Goal: Task Accomplishment & Management: Manage account settings

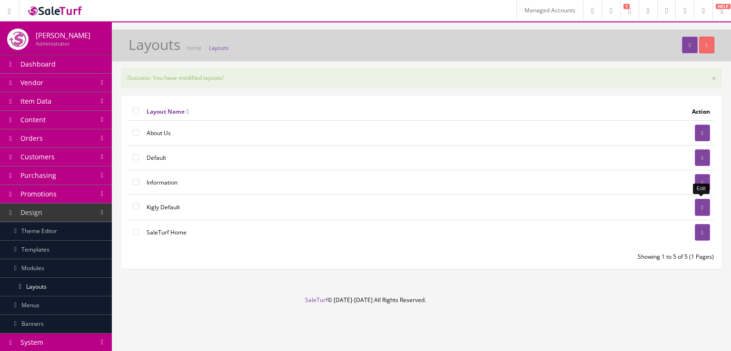
click at [702, 202] on link at bounding box center [702, 207] width 15 height 17
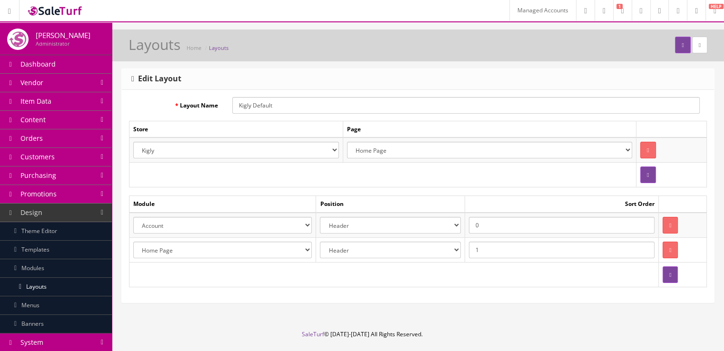
click at [295, 220] on select "Account Account Affiliate Affiliate Category Category Filter by Product Filters…" at bounding box center [222, 225] width 178 height 17
click at [314, 291] on div "Layout Name Kigly Default Store Page Default Kigly salesamplitude Staging Selec…" at bounding box center [418, 196] width 592 height 213
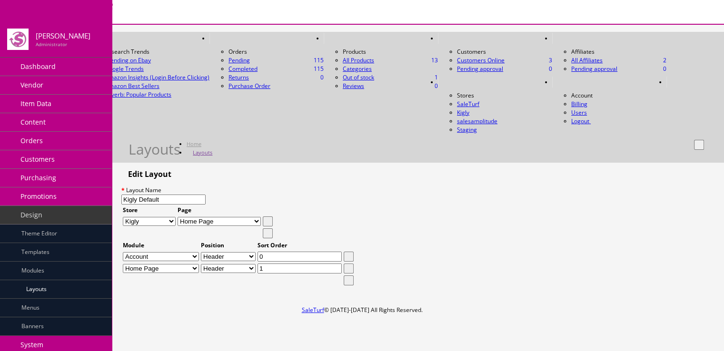
click at [199, 252] on select "Account Account Affiliate Affiliate Category Category Filter by Product Filters…" at bounding box center [161, 256] width 76 height 9
select select "headers.39"
click at [133, 252] on select "Account Account Affiliate Affiliate Category Category Filter by Product Filters…" at bounding box center [161, 256] width 76 height 9
click at [199, 264] on select "Account Account Affiliate Affiliate Category Category Filter by Product Filters…" at bounding box center [161, 268] width 76 height 9
select select "headers.40"
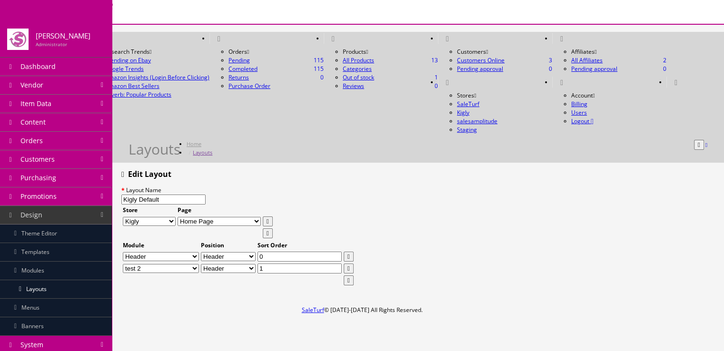
click at [133, 264] on select "Account Account Affiliate Affiliate Category Category Filter by Product Filters…" at bounding box center [161, 268] width 76 height 9
click at [199, 252] on select "Account Account Affiliate Affiliate Category Category Filter by Product Filters…" at bounding box center [161, 256] width 76 height 9
click at [694, 140] on button "submit" at bounding box center [699, 145] width 10 height 10
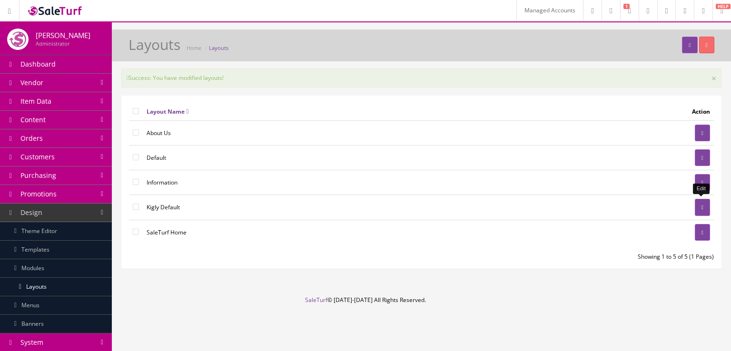
click at [696, 202] on link at bounding box center [702, 207] width 15 height 17
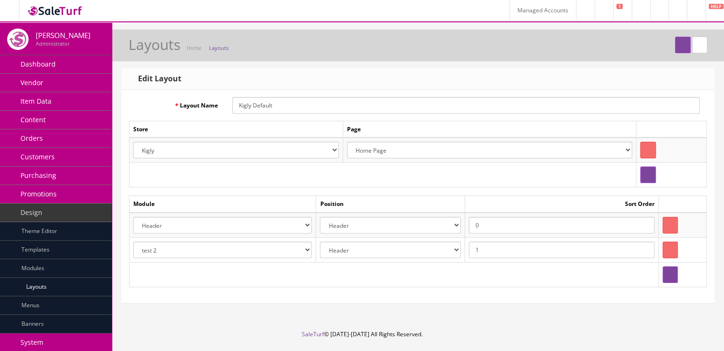
click at [294, 229] on select "Account Account Affiliate Affiliate Category Category Filter by Product Filters…" at bounding box center [222, 225] width 178 height 17
click at [298, 227] on select "Account Account Affiliate Affiliate Category Category Filter by Product Filters…" at bounding box center [222, 225] width 178 height 17
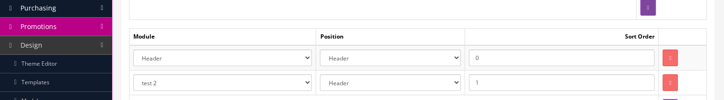
scroll to position [173, 0]
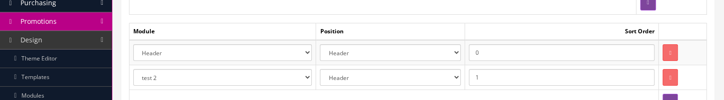
click at [305, 75] on select "Account Account Affiliate Affiliate Category Category Filter by Product Filters…" at bounding box center [222, 77] width 178 height 17
select select "module_designer.37"
click at [133, 69] on select "Account Account Affiliate Affiliate Category Category Filter by Product Filters…" at bounding box center [222, 77] width 178 height 17
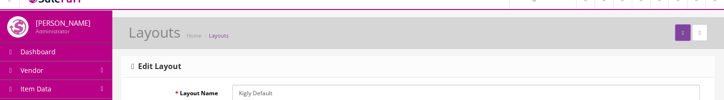
scroll to position [2, 0]
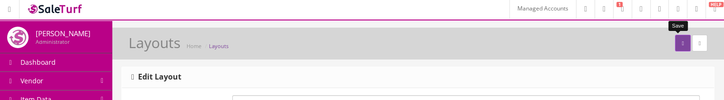
click at [675, 46] on button "submit" at bounding box center [682, 43] width 15 height 17
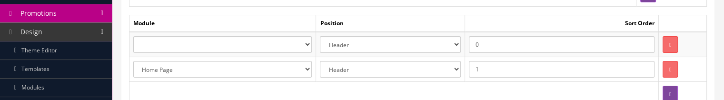
scroll to position [182, 0]
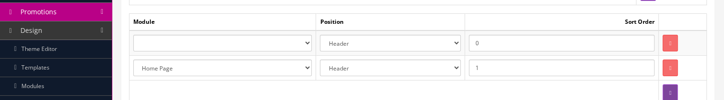
click at [302, 48] on select "Account Account Affiliate Affiliate Category Category Filter by Product Filters…" at bounding box center [222, 43] width 178 height 17
select select "header.39"
click at [133, 35] on select "Account Account Affiliate Affiliate Category Category Filter by Product Filters…" at bounding box center [222, 43] width 178 height 17
click at [282, 62] on select "Account Account Affiliate Affiliate Category Category Filter by Product Filters…" at bounding box center [222, 67] width 178 height 17
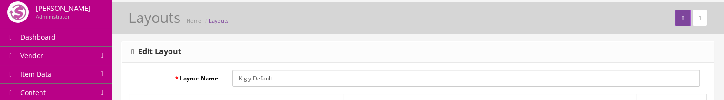
scroll to position [0, 0]
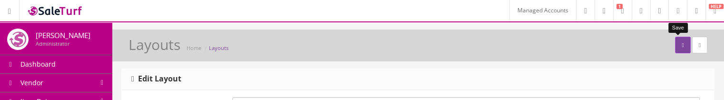
click at [681, 42] on icon "submit" at bounding box center [682, 45] width 2 height 6
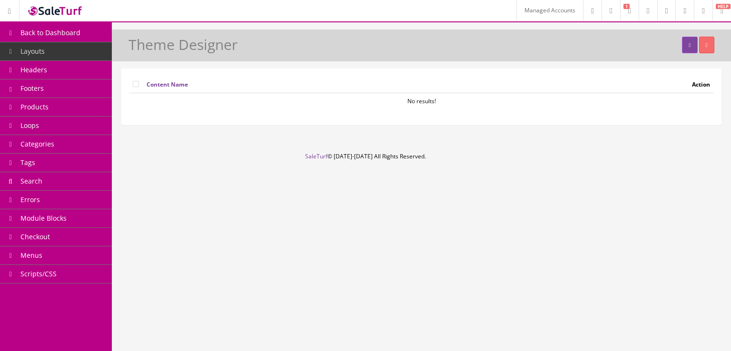
click at [81, 86] on link "Footers" at bounding box center [56, 88] width 112 height 19
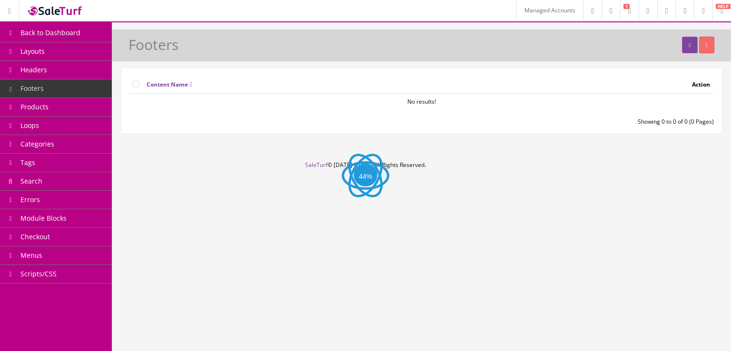
click at [78, 72] on link "Headers" at bounding box center [56, 70] width 112 height 19
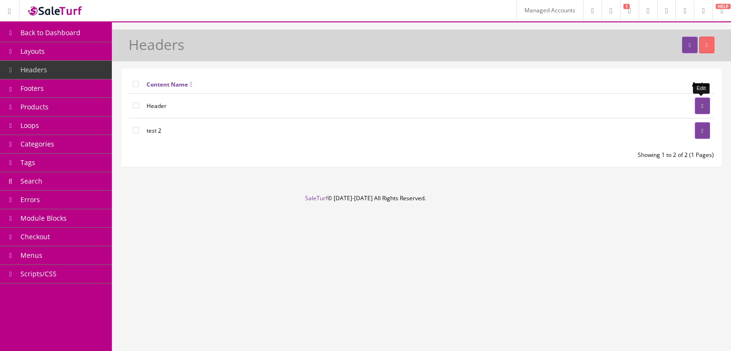
click at [703, 103] on link at bounding box center [702, 106] width 15 height 17
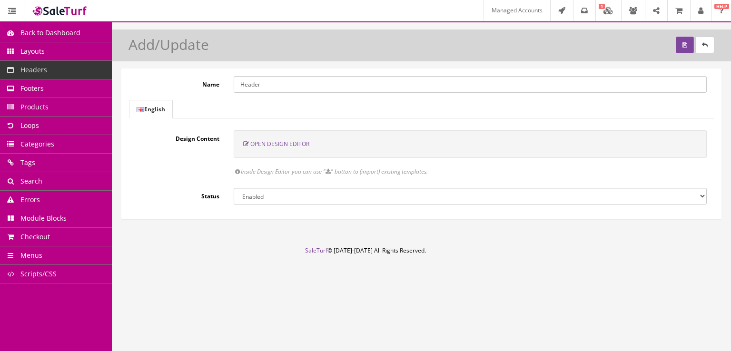
click at [283, 143] on span "Open Design Editor" at bounding box center [279, 144] width 59 height 8
click at [271, 145] on span "Open Design Editor" at bounding box center [279, 144] width 59 height 8
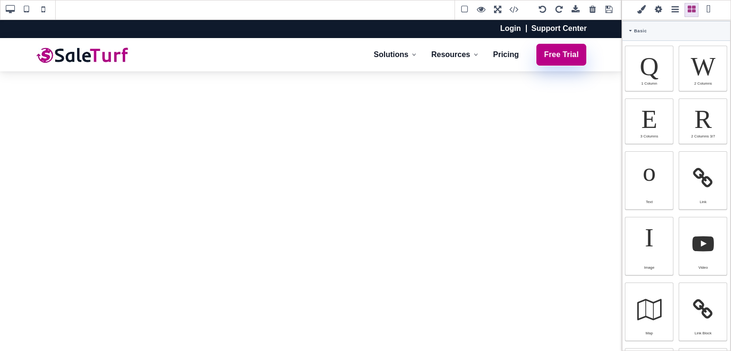
click at [608, 12] on span at bounding box center [609, 10] width 14 height 14
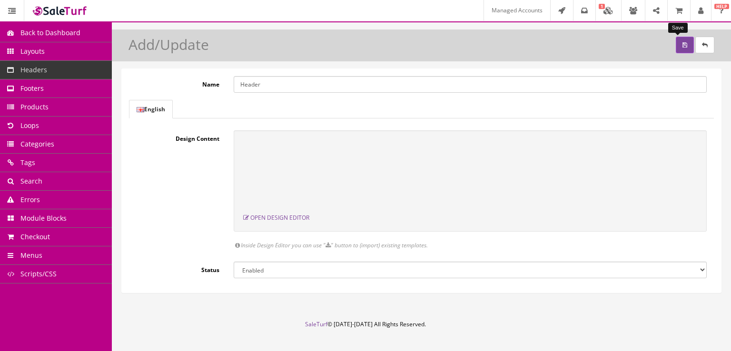
click at [679, 48] on button "submit" at bounding box center [685, 45] width 18 height 17
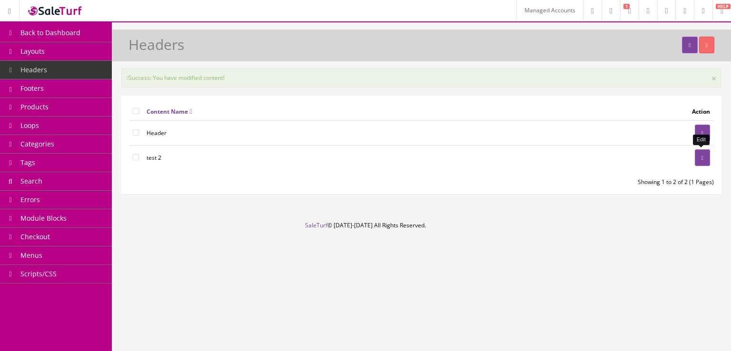
click at [703, 152] on link at bounding box center [702, 157] width 15 height 17
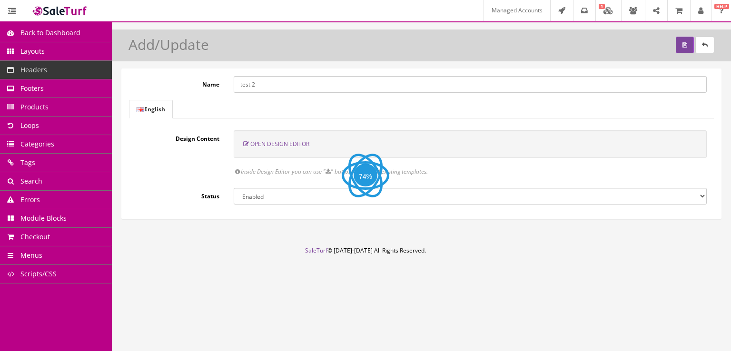
click at [295, 143] on span "Open Design Editor" at bounding box center [279, 144] width 59 height 8
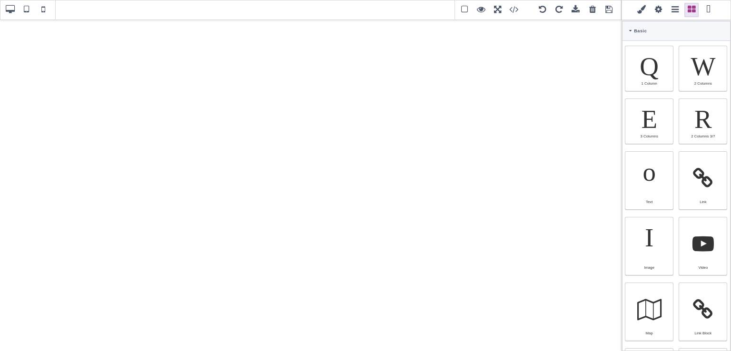
click at [609, 12] on span at bounding box center [609, 10] width 14 height 14
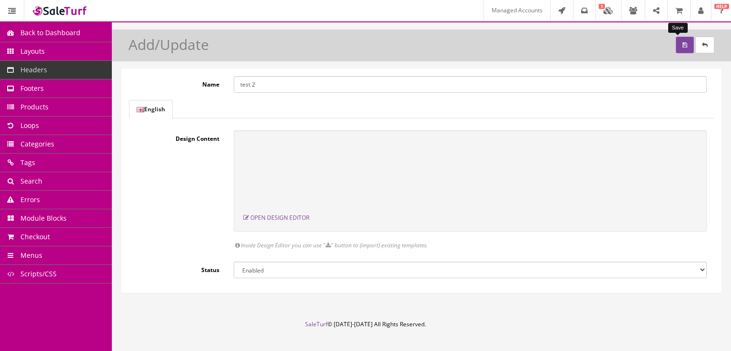
click at [676, 46] on button "submit" at bounding box center [685, 45] width 18 height 17
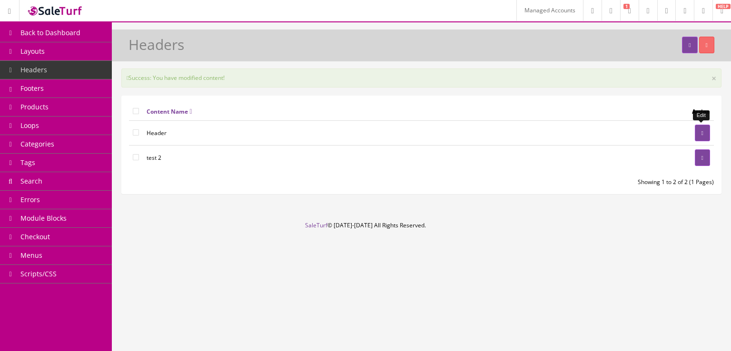
click at [703, 136] on link at bounding box center [702, 133] width 15 height 17
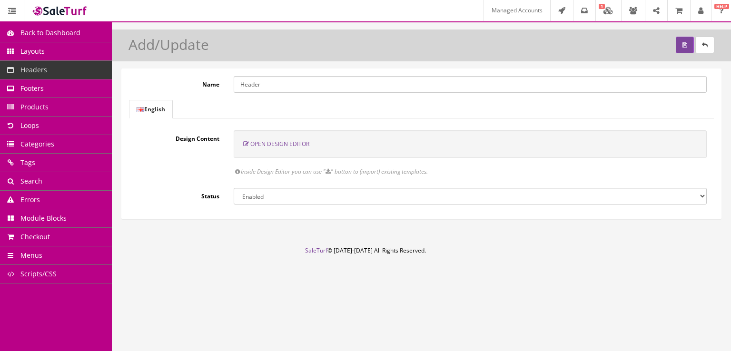
click at [273, 147] on span "Open Design Editor" at bounding box center [279, 144] width 59 height 8
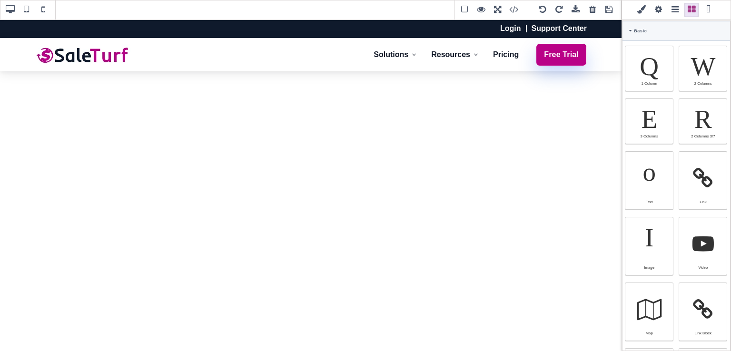
click at [611, 10] on span at bounding box center [609, 10] width 14 height 14
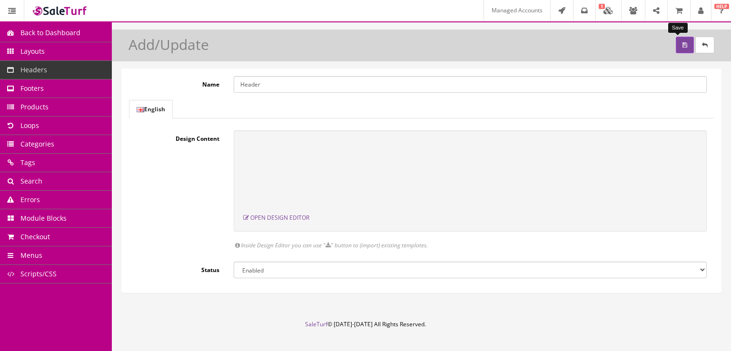
click at [676, 44] on button "submit" at bounding box center [685, 45] width 18 height 17
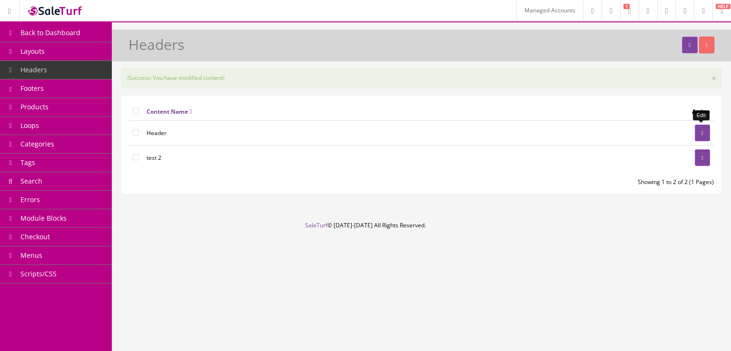
click at [701, 130] on icon at bounding box center [702, 133] width 2 height 6
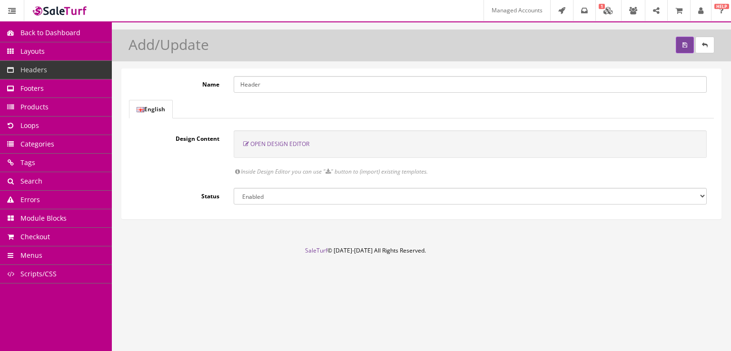
click at [628, 79] on input "Header" at bounding box center [470, 84] width 473 height 17
click at [308, 138] on div "Open Design Editor" at bounding box center [470, 144] width 473 height 28
click at [297, 140] on span "Open Design Editor" at bounding box center [279, 144] width 59 height 8
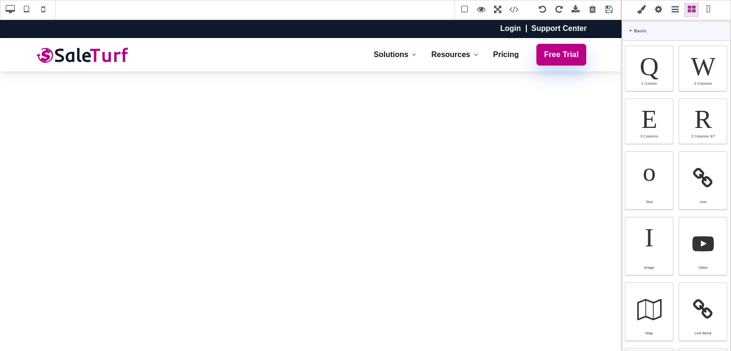
click at [609, 10] on span at bounding box center [609, 10] width 14 height 14
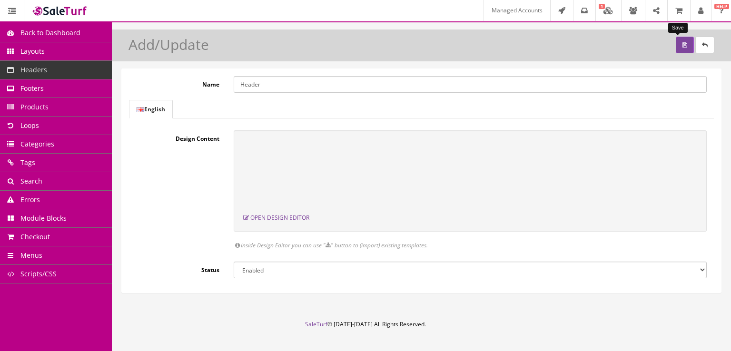
click at [682, 46] on icon "submit" at bounding box center [684, 45] width 5 height 6
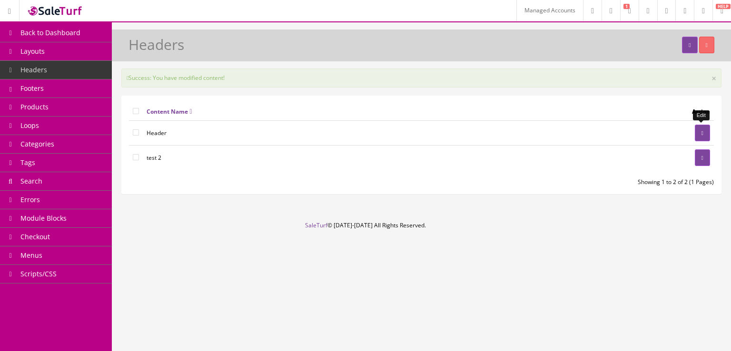
click at [696, 131] on link at bounding box center [702, 133] width 15 height 17
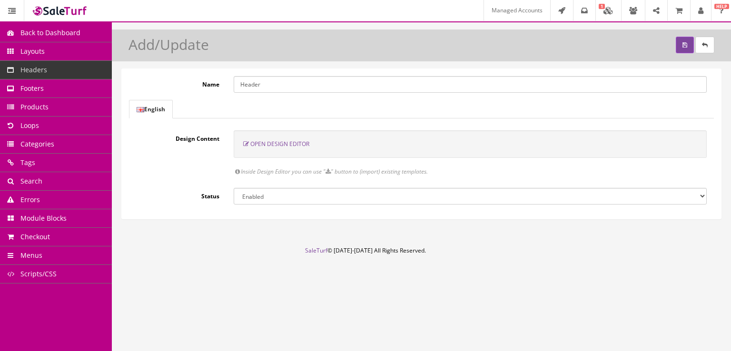
click at [286, 141] on span "Open Design Editor" at bounding box center [279, 144] width 59 height 8
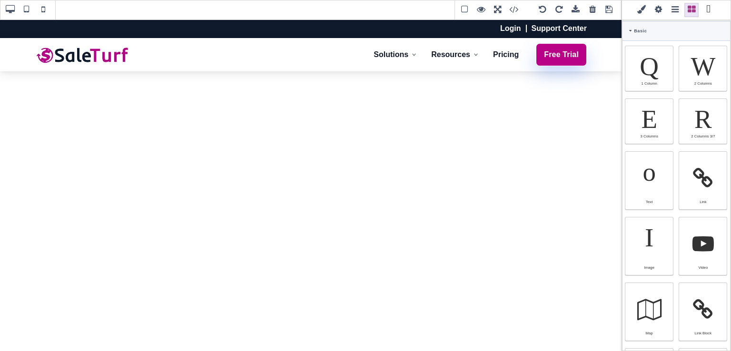
click at [612, 10] on span at bounding box center [609, 10] width 14 height 14
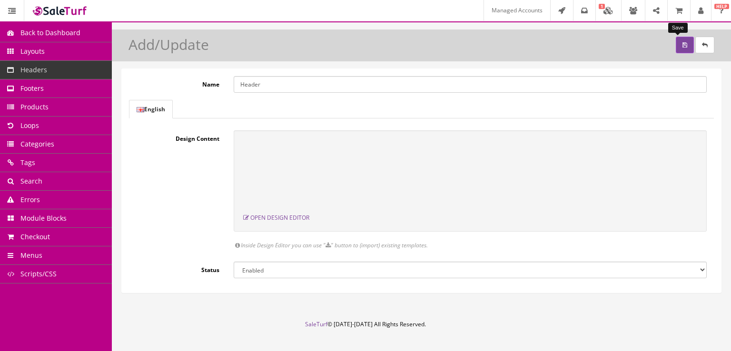
click at [676, 48] on button "submit" at bounding box center [685, 45] width 18 height 17
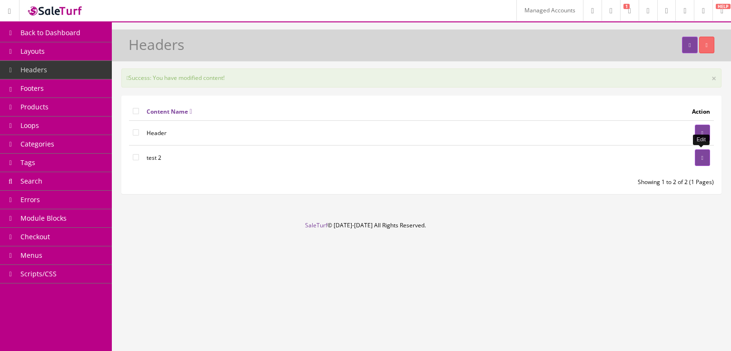
click at [696, 154] on link at bounding box center [702, 157] width 15 height 17
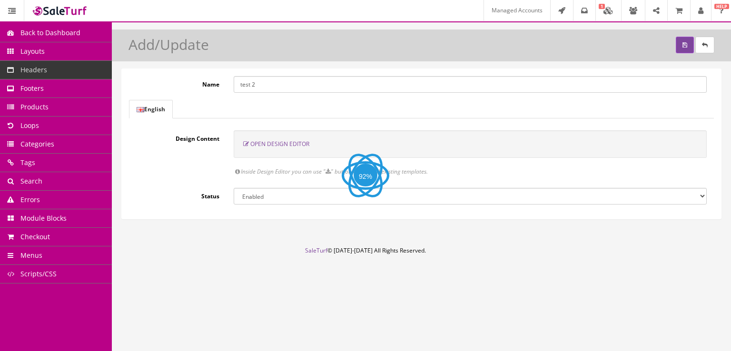
click at [284, 142] on span "Open Design Editor" at bounding box center [279, 144] width 59 height 8
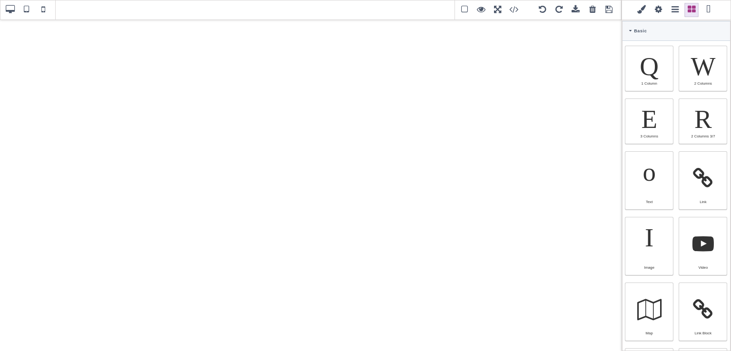
click at [607, 11] on span at bounding box center [609, 10] width 14 height 14
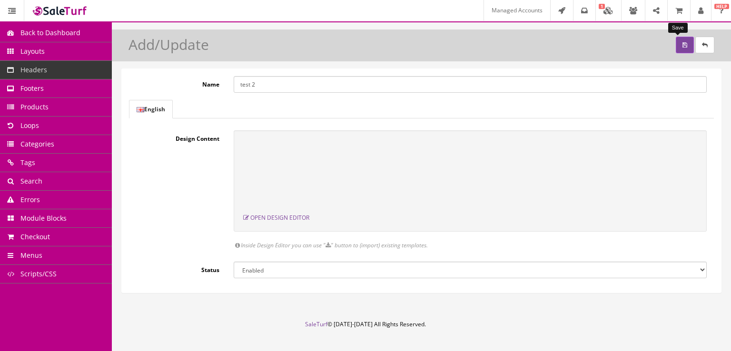
click at [682, 43] on icon "submit" at bounding box center [684, 45] width 5 height 6
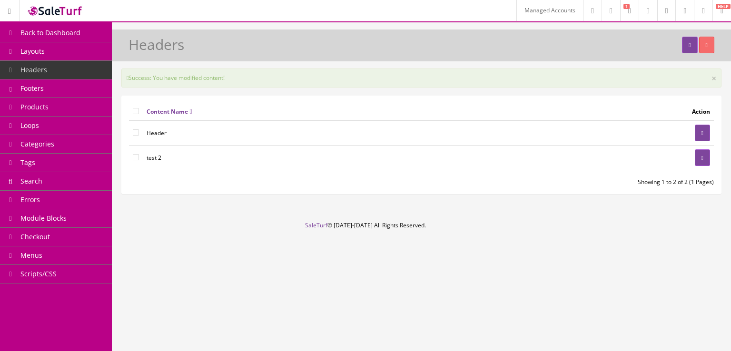
click at [87, 55] on link "Layouts" at bounding box center [56, 51] width 112 height 19
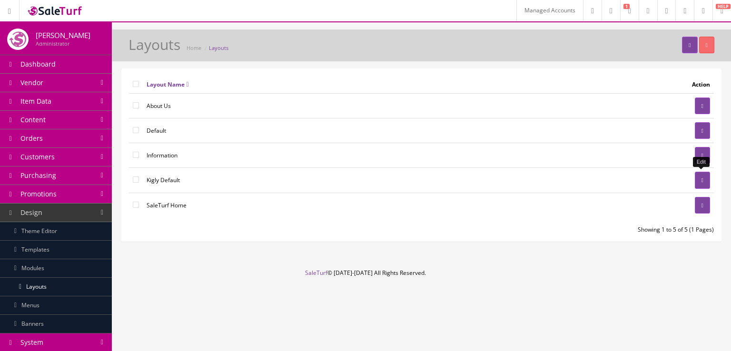
click at [695, 183] on link at bounding box center [702, 180] width 15 height 17
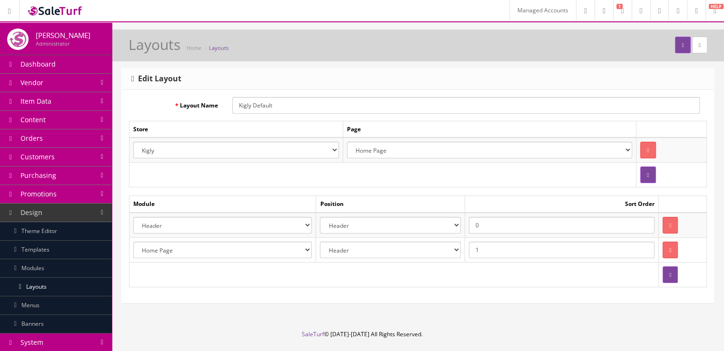
click at [482, 229] on input "0" at bounding box center [562, 225] width 186 height 17
type input "1"
click at [488, 244] on input "1" at bounding box center [562, 250] width 186 height 17
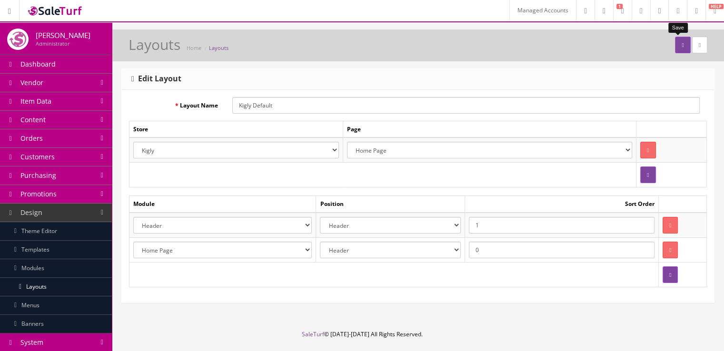
type input "0"
click at [678, 41] on button "submit" at bounding box center [682, 45] width 15 height 17
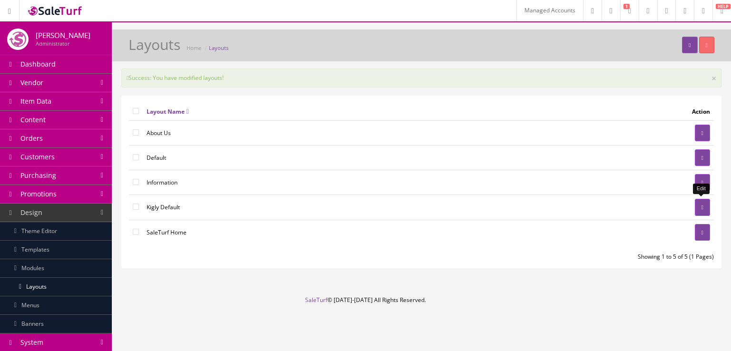
click at [702, 210] on link at bounding box center [702, 207] width 15 height 17
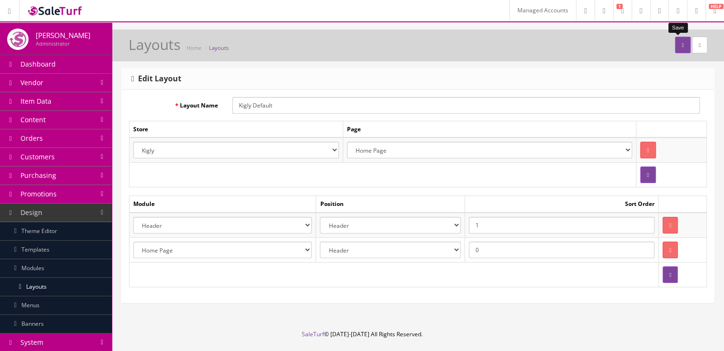
click at [675, 42] on button "submit" at bounding box center [682, 45] width 15 height 17
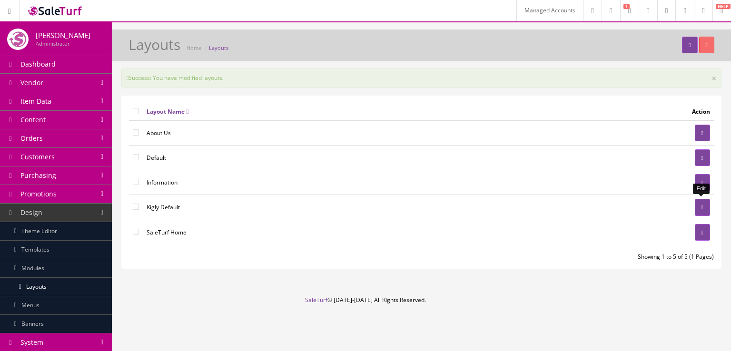
click at [702, 206] on icon at bounding box center [702, 208] width 2 height 6
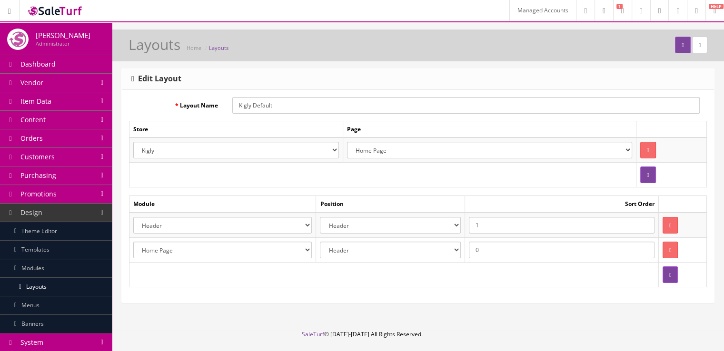
click at [504, 246] on input "0" at bounding box center [562, 250] width 186 height 17
type input "1"
click at [504, 230] on input "1" at bounding box center [562, 225] width 186 height 17
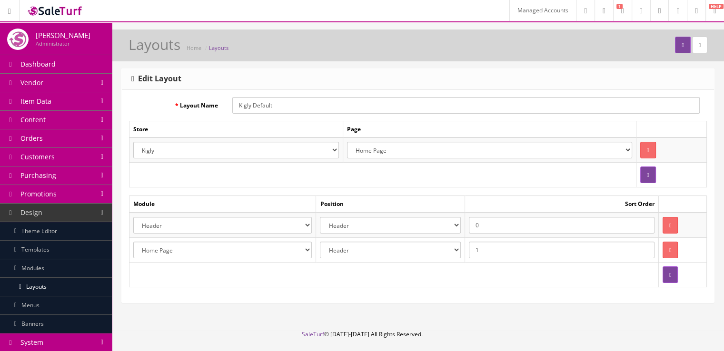
type input "0"
click at [304, 226] on select "Account Account Affiliate Affiliate Category Category Filter by Product Filters…" at bounding box center [222, 225] width 178 height 17
click at [681, 48] on button "submit" at bounding box center [682, 45] width 15 height 17
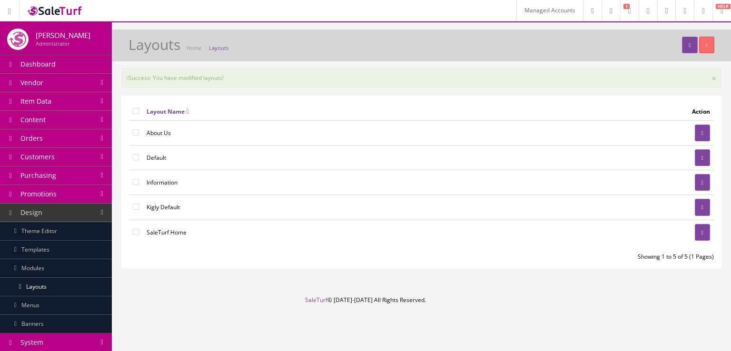
click at [84, 216] on link "Design" at bounding box center [56, 213] width 112 height 19
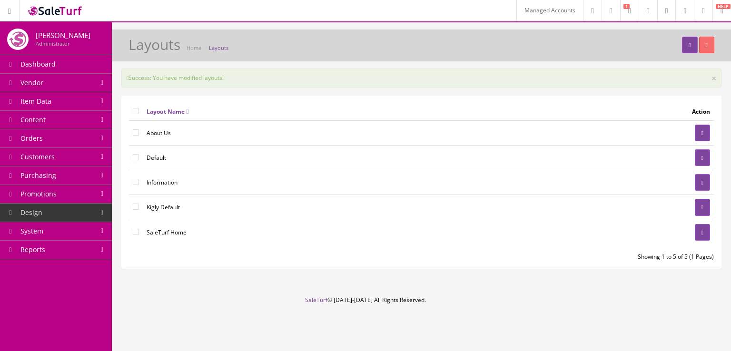
click at [82, 225] on link "System" at bounding box center [56, 231] width 112 height 19
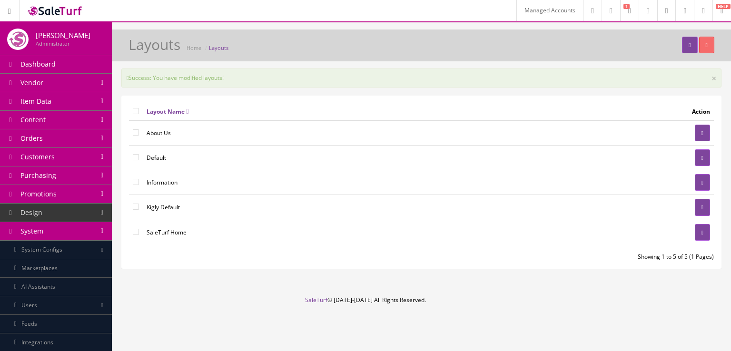
click at [79, 246] on link "System Configs" at bounding box center [56, 250] width 112 height 19
click at [80, 236] on link "System" at bounding box center [56, 231] width 112 height 19
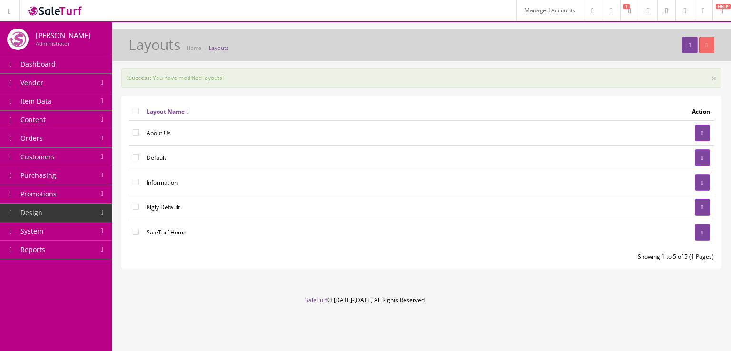
click at [76, 241] on link "Reports" at bounding box center [56, 250] width 112 height 19
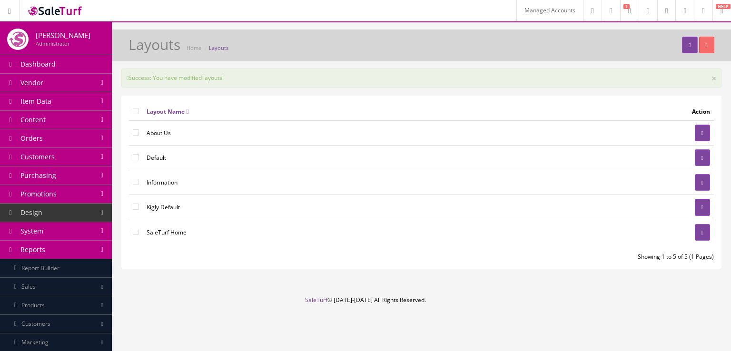
click at [75, 234] on link "System" at bounding box center [56, 231] width 112 height 19
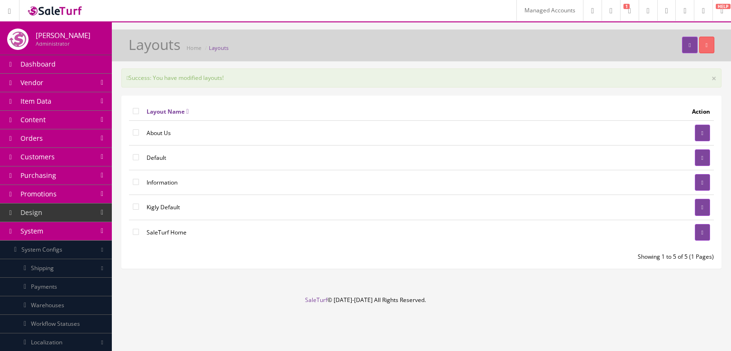
click at [67, 250] on link "System Configs" at bounding box center [56, 250] width 112 height 19
click at [60, 264] on link "Marketplaces" at bounding box center [56, 268] width 112 height 19
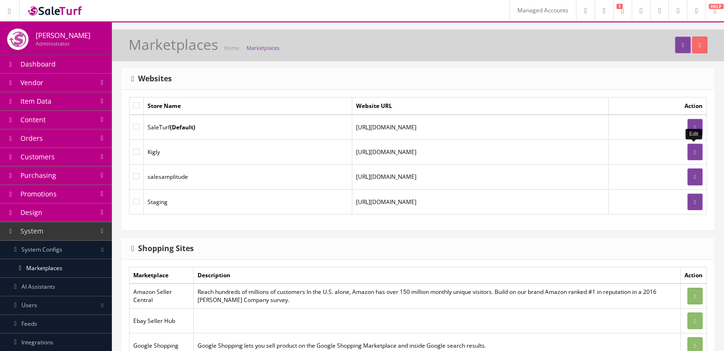
click at [687, 150] on link at bounding box center [694, 152] width 15 height 17
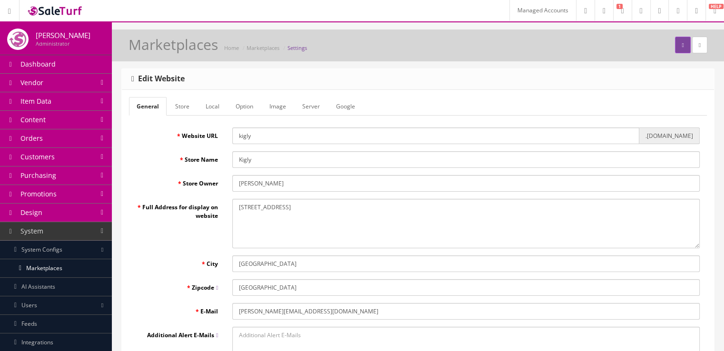
click at [307, 106] on link "Server" at bounding box center [311, 106] width 33 height 19
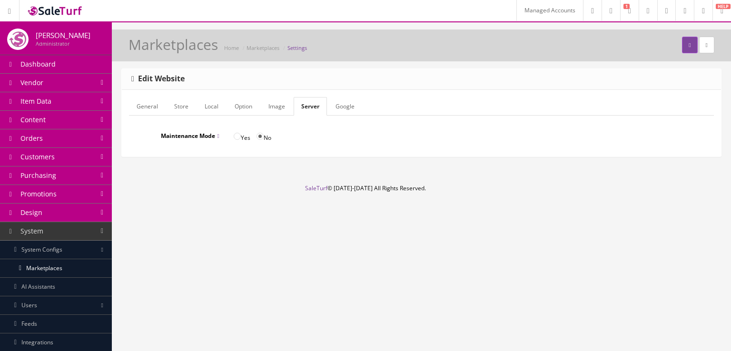
click at [238, 137] on input "Yes" at bounding box center [237, 136] width 7 height 7
radio input "true"
click at [682, 44] on button "submit" at bounding box center [689, 45] width 15 height 17
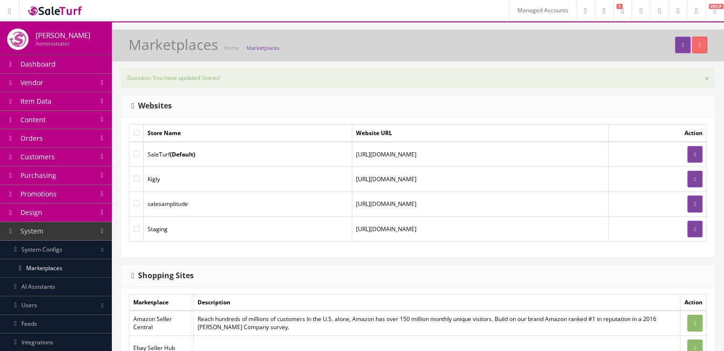
click at [96, 214] on link "Design" at bounding box center [56, 213] width 112 height 19
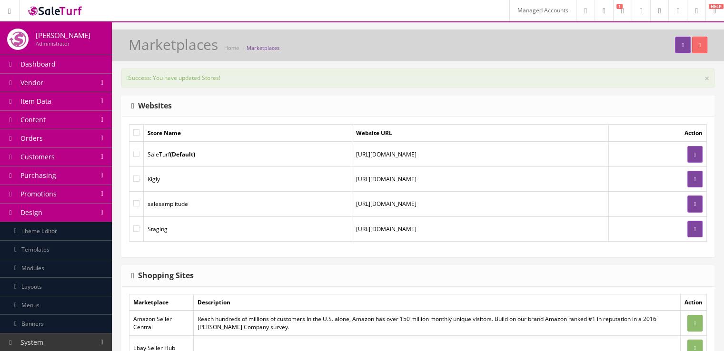
click at [88, 288] on link "Layouts" at bounding box center [56, 287] width 112 height 19
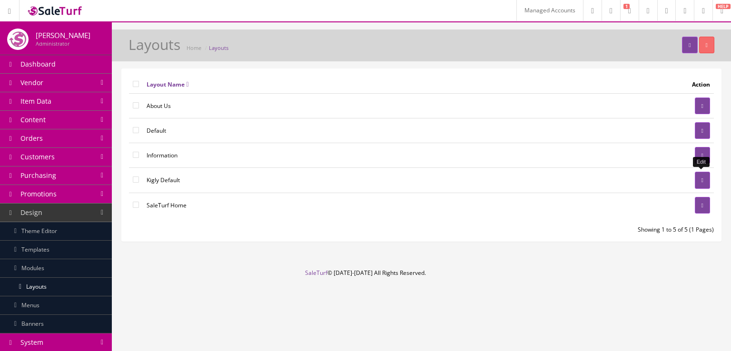
click at [701, 179] on icon at bounding box center [702, 180] width 2 height 6
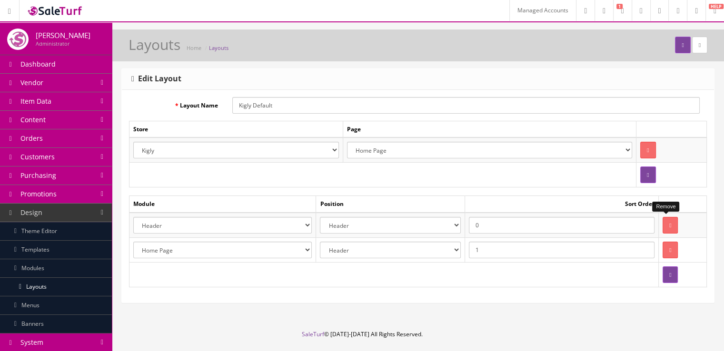
click at [670, 219] on button "button" at bounding box center [669, 225] width 15 height 17
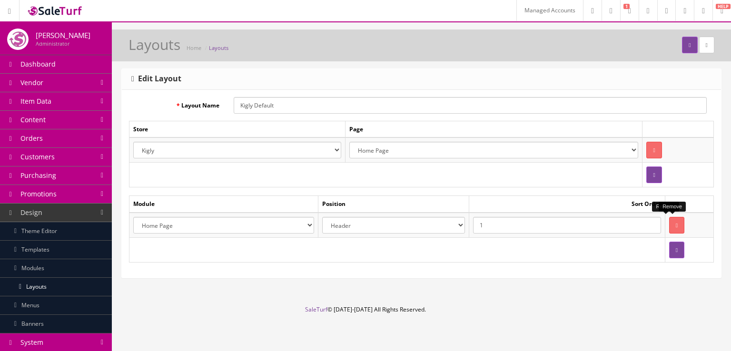
click at [669, 219] on button "button" at bounding box center [676, 225] width 15 height 17
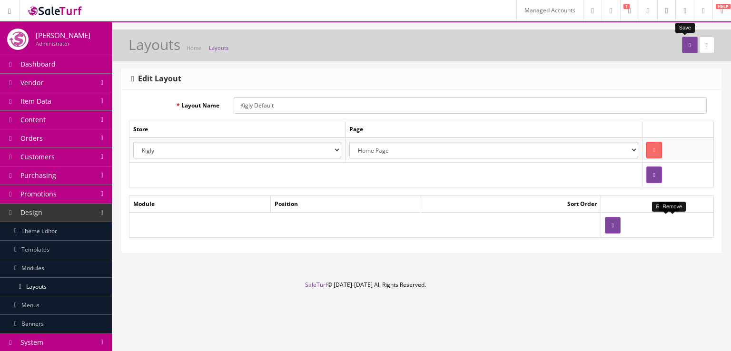
click at [688, 51] on button "submit" at bounding box center [689, 45] width 15 height 17
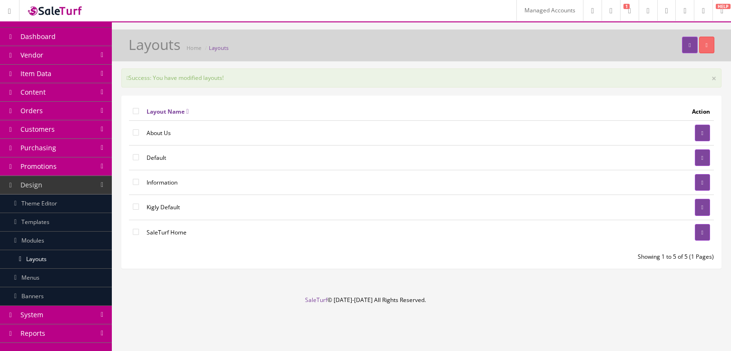
scroll to position [30, 0]
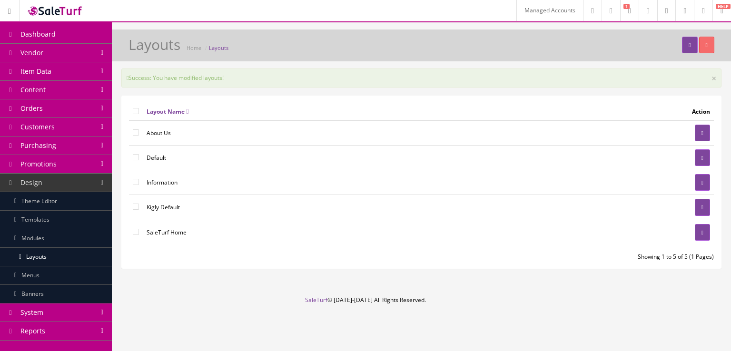
click at [94, 179] on link "Design" at bounding box center [56, 183] width 112 height 19
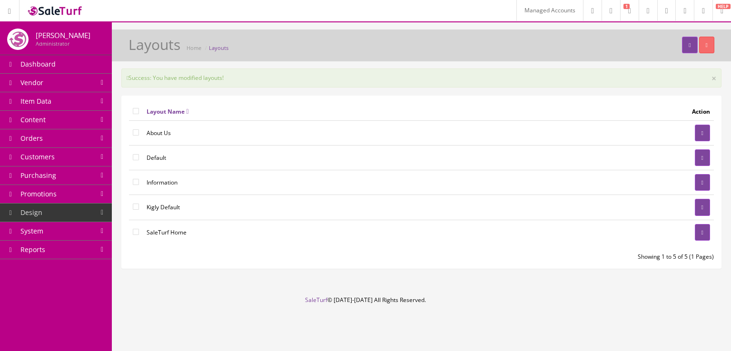
click at [99, 208] on link "Design" at bounding box center [56, 213] width 112 height 19
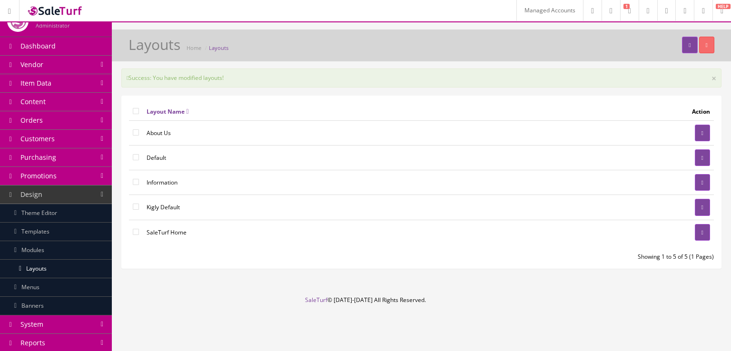
scroll to position [30, 0]
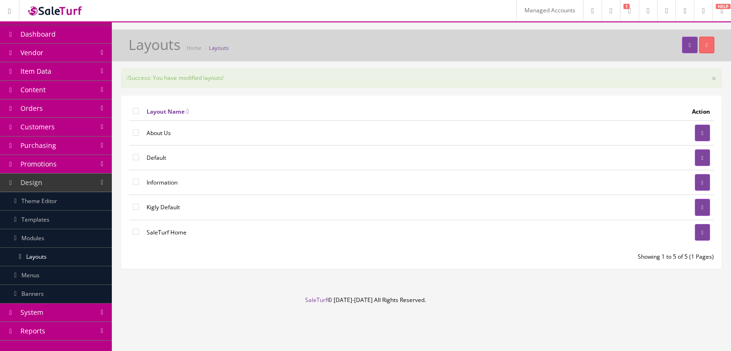
click at [82, 94] on link "Content" at bounding box center [56, 90] width 112 height 19
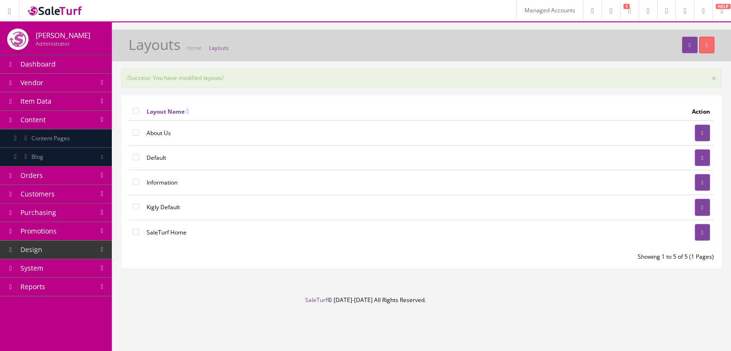
click at [86, 118] on link "Content" at bounding box center [56, 120] width 112 height 19
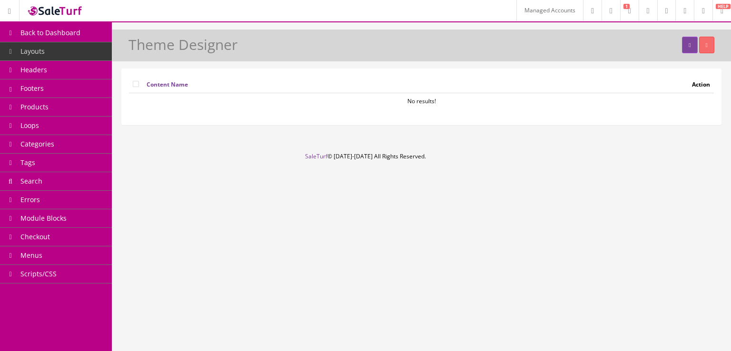
click at [85, 219] on link "Module Blocks" at bounding box center [56, 218] width 112 height 19
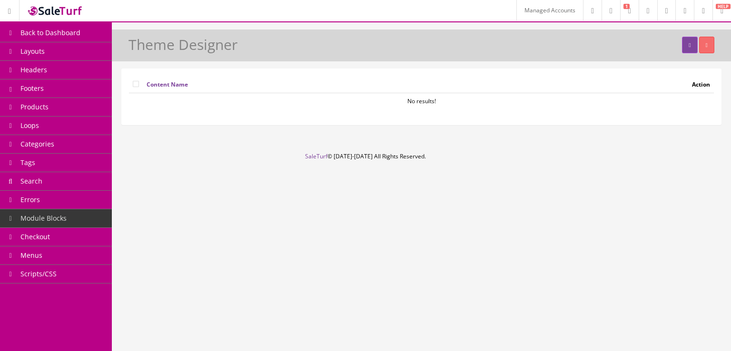
click at [83, 184] on link "Search" at bounding box center [56, 181] width 112 height 19
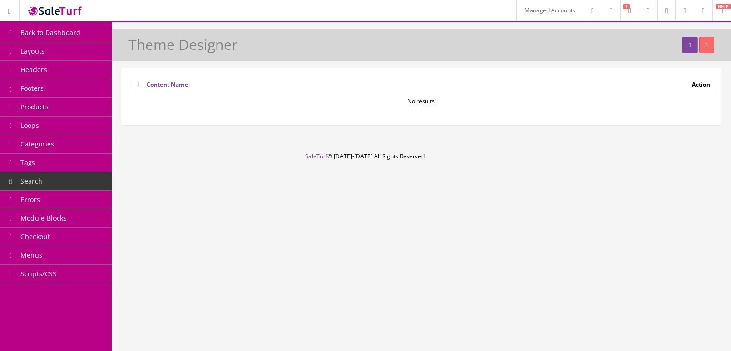
click at [78, 107] on link "Products" at bounding box center [56, 107] width 112 height 19
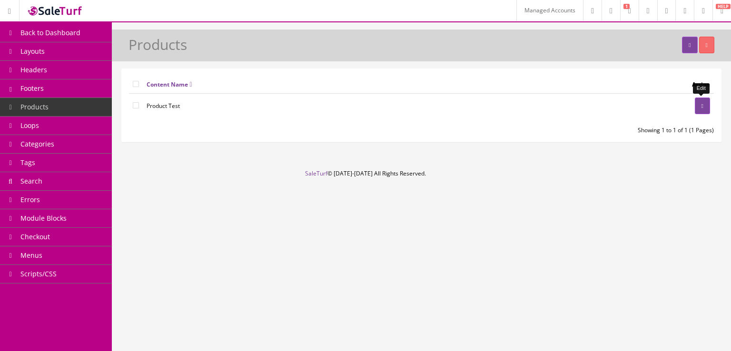
click at [709, 105] on link at bounding box center [702, 106] width 15 height 17
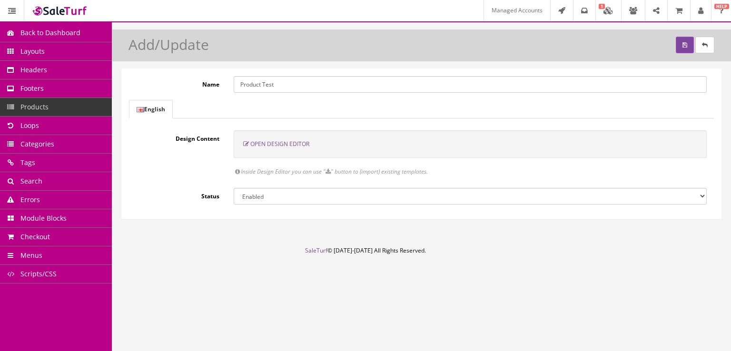
click at [297, 146] on span "Open Design Editor" at bounding box center [279, 144] width 59 height 8
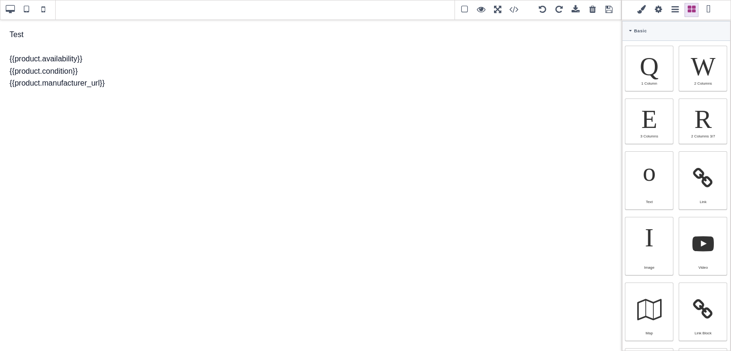
click at [607, 11] on span at bounding box center [609, 10] width 14 height 14
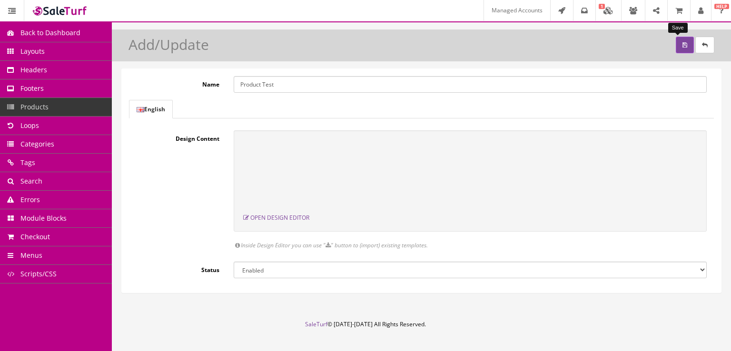
click at [680, 46] on button "submit" at bounding box center [685, 45] width 18 height 17
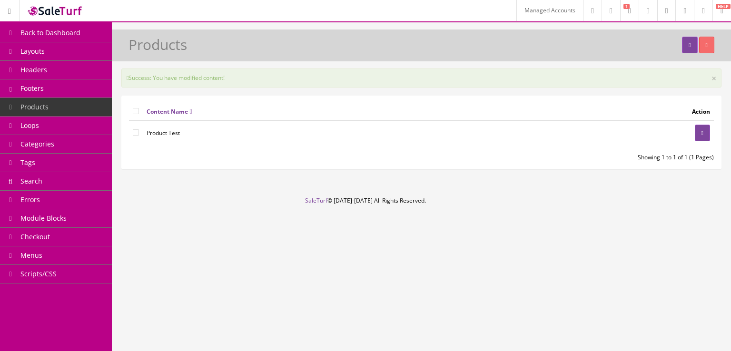
click at [29, 30] on span "Back to Dashboard" at bounding box center [50, 32] width 60 height 9
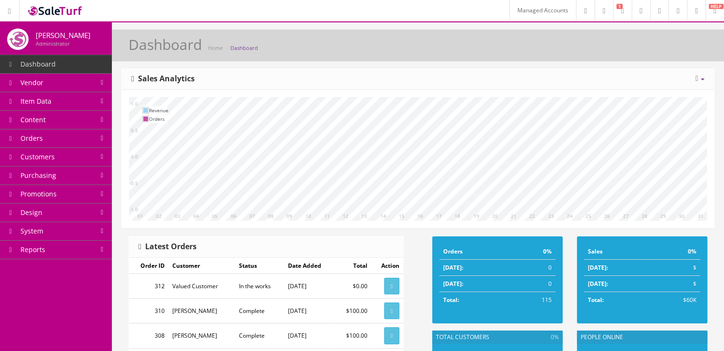
click at [84, 103] on link "Item Data" at bounding box center [56, 101] width 112 height 19
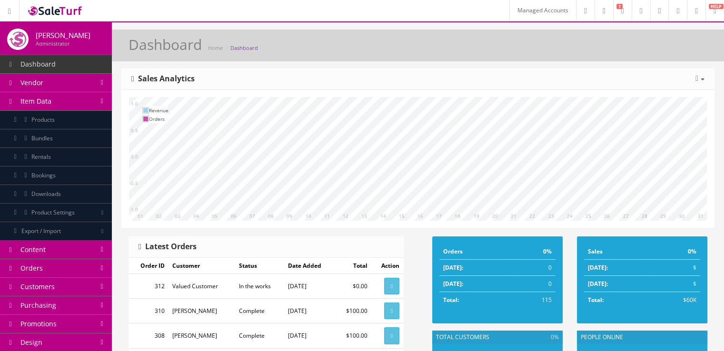
click at [82, 114] on link "Products" at bounding box center [56, 120] width 112 height 19
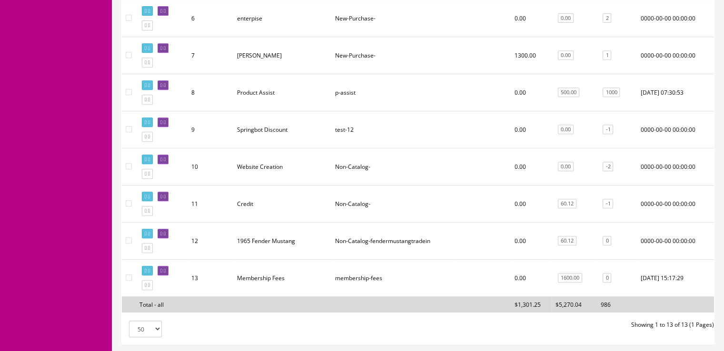
scroll to position [428, 0]
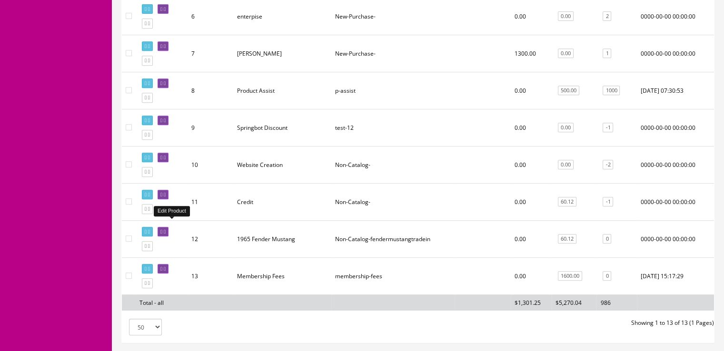
click at [181, 226] on td "Edit Product" at bounding box center [162, 238] width 52 height 37
click at [166, 229] on icon at bounding box center [165, 231] width 2 height 5
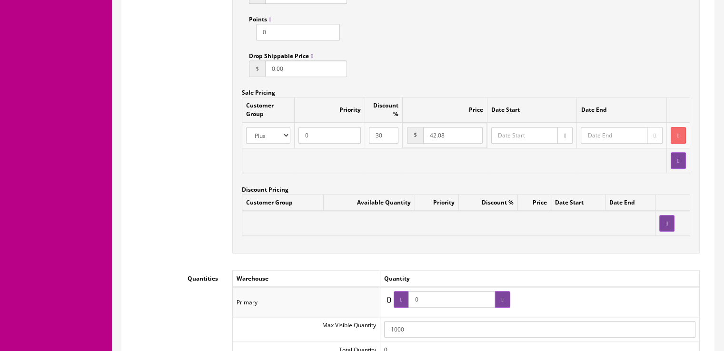
scroll to position [864, 0]
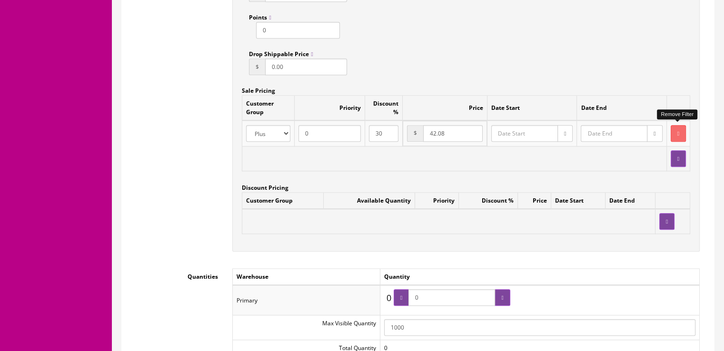
click at [679, 133] on button "button" at bounding box center [677, 133] width 15 height 17
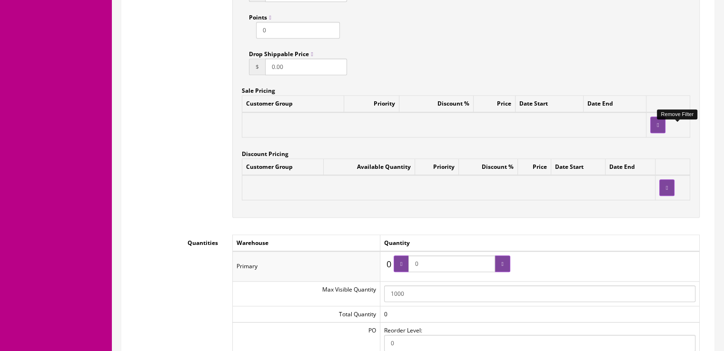
click at [435, 261] on input "0" at bounding box center [451, 263] width 87 height 17
type input "1"
click at [501, 261] on icon at bounding box center [502, 264] width 2 height 6
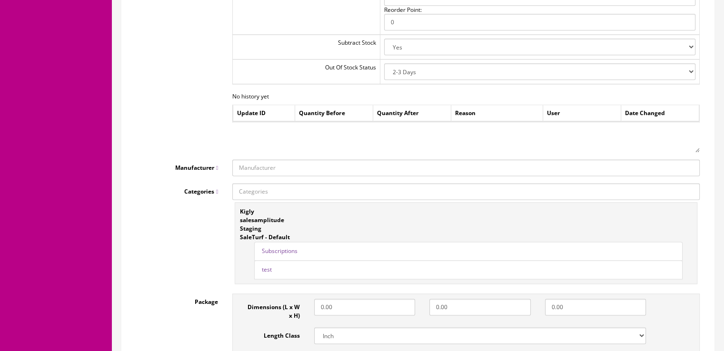
scroll to position [1213, 0]
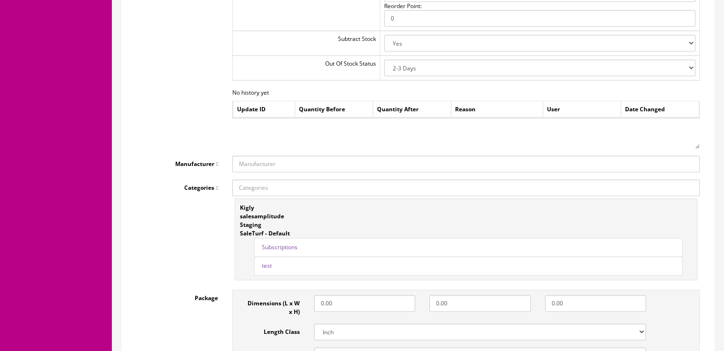
click at [428, 162] on input "Manufacturer" at bounding box center [465, 164] width 467 height 17
click at [284, 193] on link "Demos" at bounding box center [270, 192] width 75 height 11
type input "Demos"
click at [298, 189] on input "Categories" at bounding box center [465, 187] width 467 height 17
click at [271, 212] on link "test" at bounding box center [270, 216] width 75 height 11
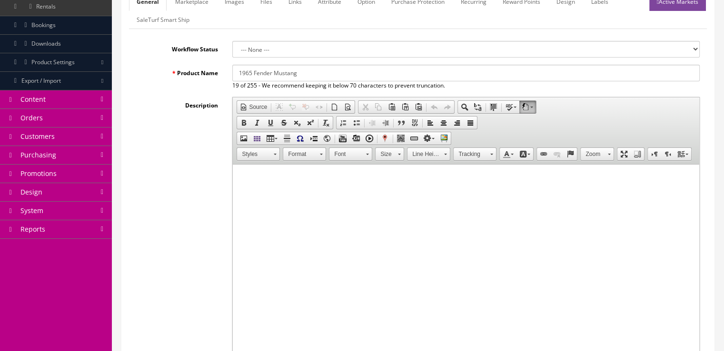
scroll to position [117, 0]
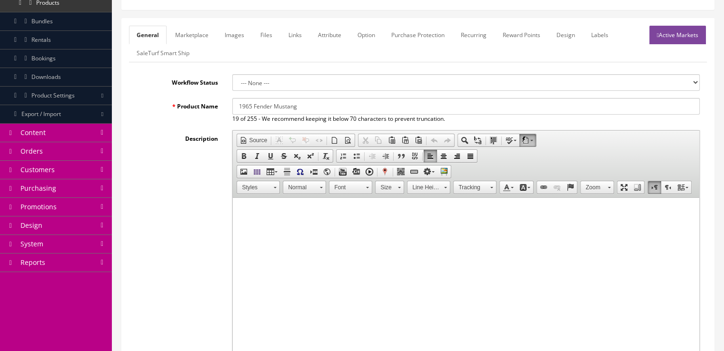
click at [461, 227] on html at bounding box center [466, 212] width 466 height 29
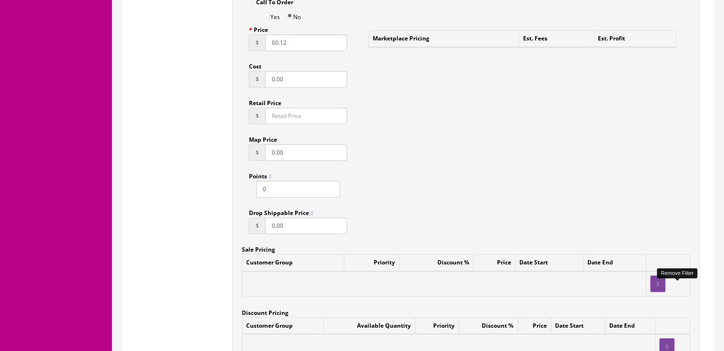
scroll to position [708, 0]
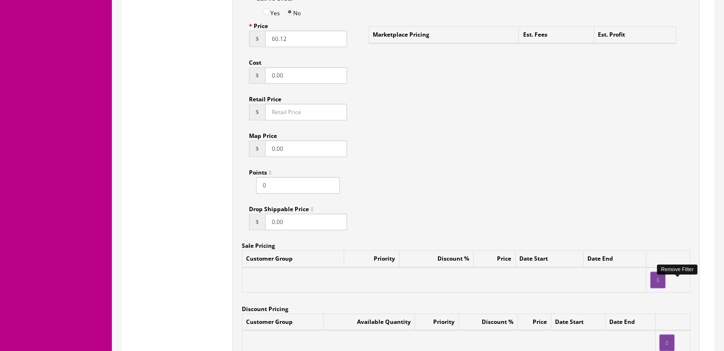
click at [282, 108] on input "Retail Price" at bounding box center [305, 112] width 81 height 17
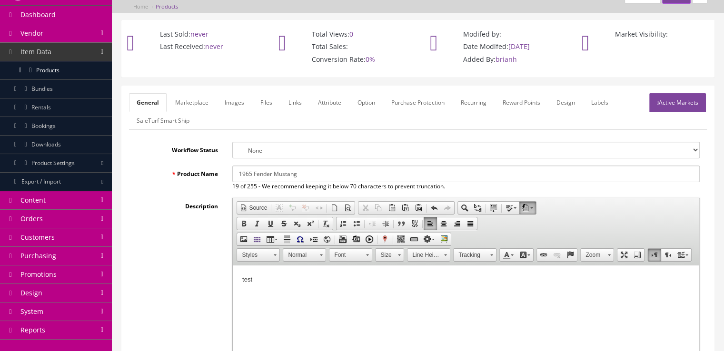
scroll to position [0, 0]
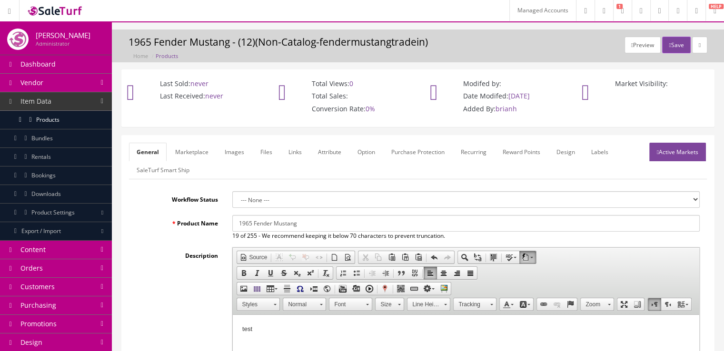
type input "2.00"
click at [664, 149] on link "Active Markets" at bounding box center [677, 152] width 57 height 19
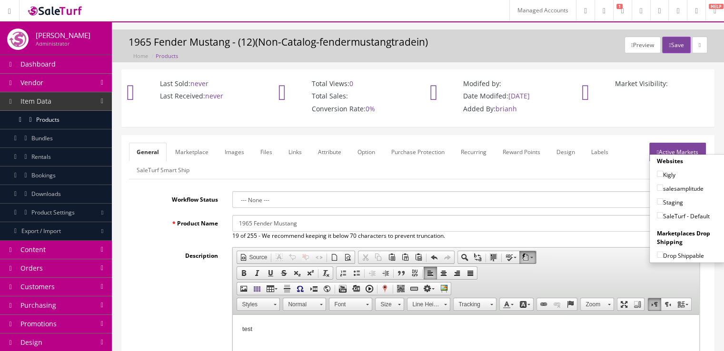
click at [657, 174] on input"] "Kigly" at bounding box center [660, 174] width 6 height 6
checkbox input"] "true"
click at [671, 50] on button "Save" at bounding box center [676, 45] width 28 height 17
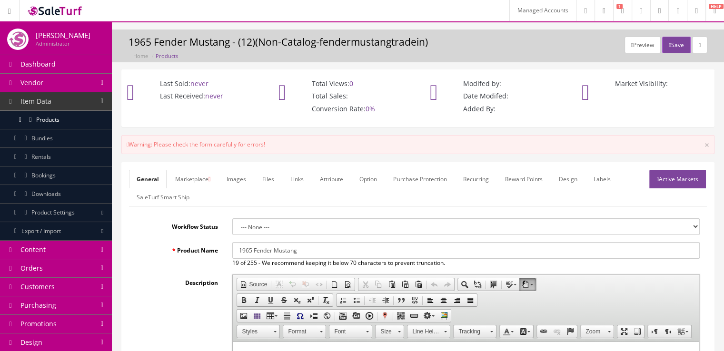
click at [187, 182] on link "Marketplace" at bounding box center [192, 179] width 50 height 19
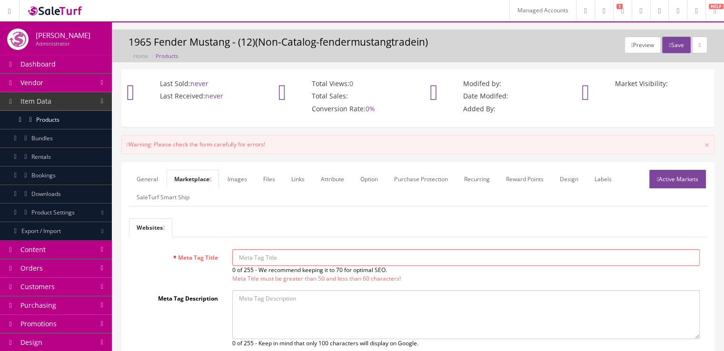
click at [286, 256] on input "Meta Tag Title" at bounding box center [465, 257] width 467 height 17
type input "Testing"
click at [284, 305] on textarea "Meta Tag Description" at bounding box center [465, 314] width 467 height 49
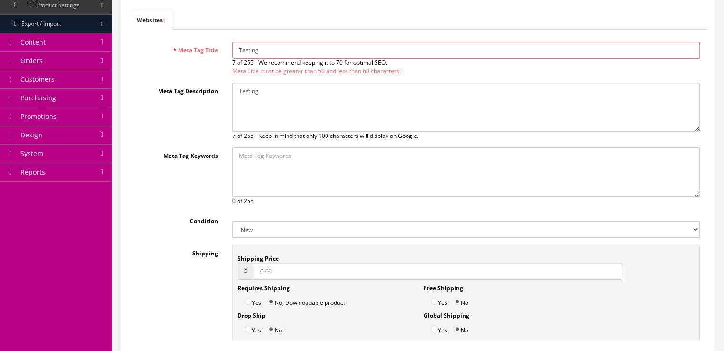
scroll to position [212, 0]
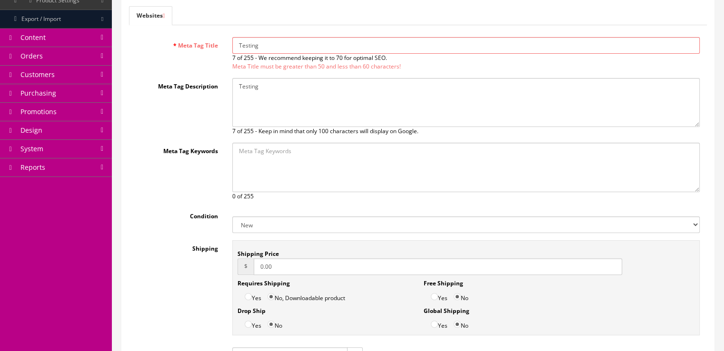
type textarea "Testing"
click at [430, 186] on textarea "Meta Tag Keywords" at bounding box center [465, 167] width 467 height 49
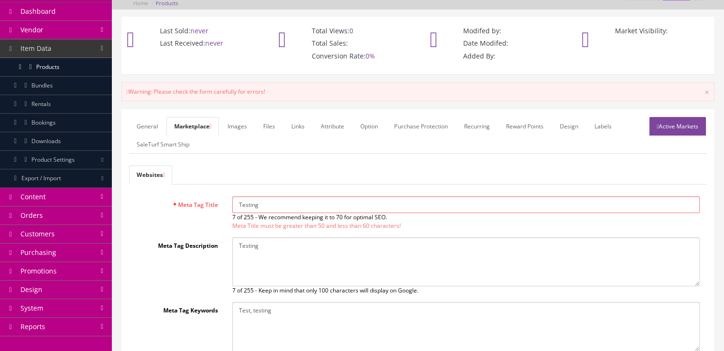
scroll to position [0, 0]
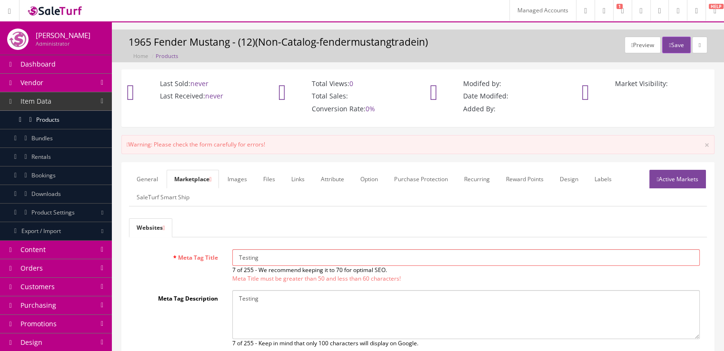
type textarea "Test, testing"
click at [665, 182] on link "Active Markets" at bounding box center [677, 179] width 57 height 19
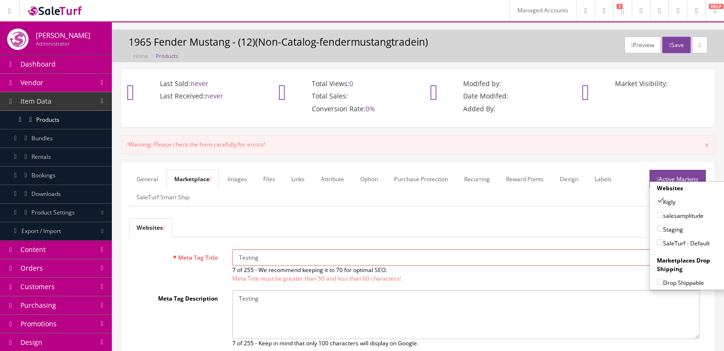
click at [673, 33] on div "Preview Save 1965 Fender Mustang - (12)(Non-Catalog-fendermustangtradein) Home …" at bounding box center [418, 45] width 612 height 33
click at [672, 39] on button "Save" at bounding box center [676, 45] width 28 height 17
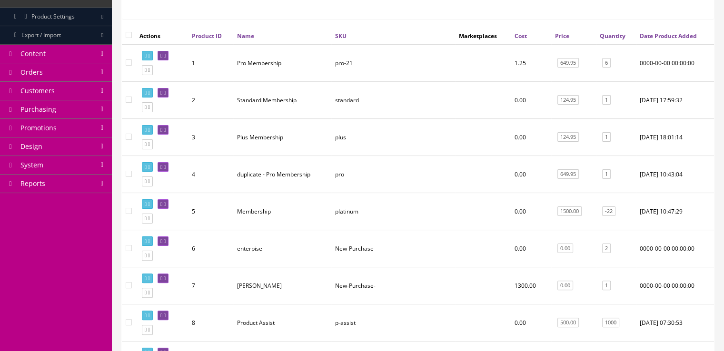
scroll to position [137, 0]
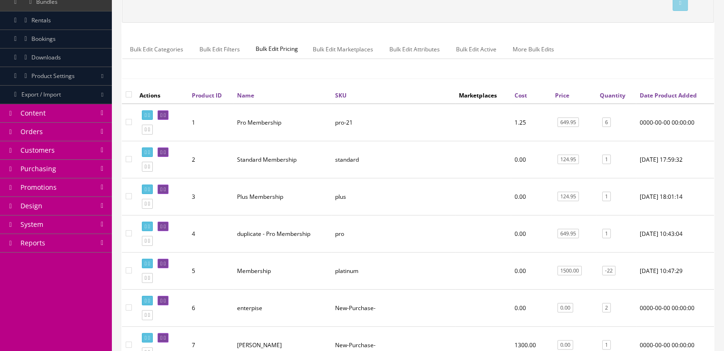
click at [105, 208] on link "Design" at bounding box center [56, 206] width 112 height 19
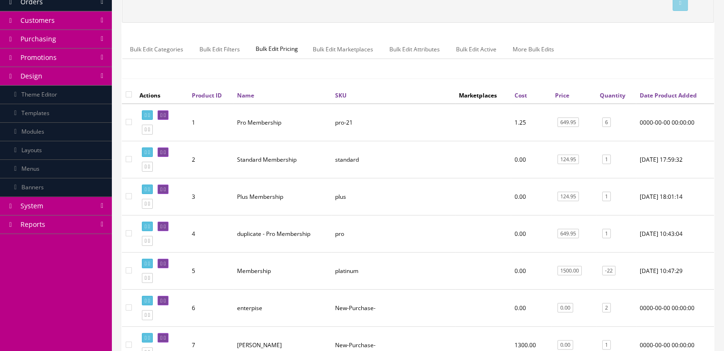
click at [87, 156] on link "Layouts" at bounding box center [56, 150] width 112 height 19
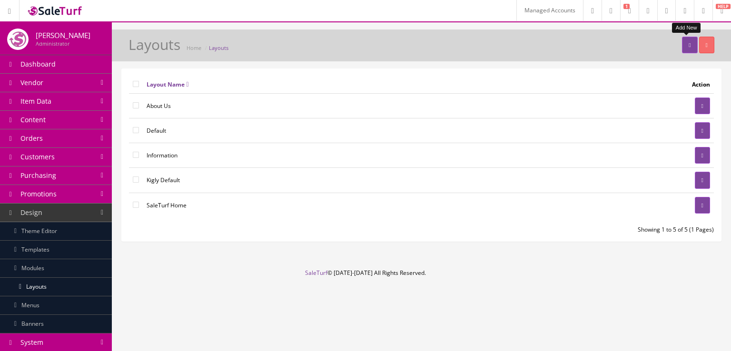
click at [688, 46] on icon at bounding box center [689, 45] width 2 height 6
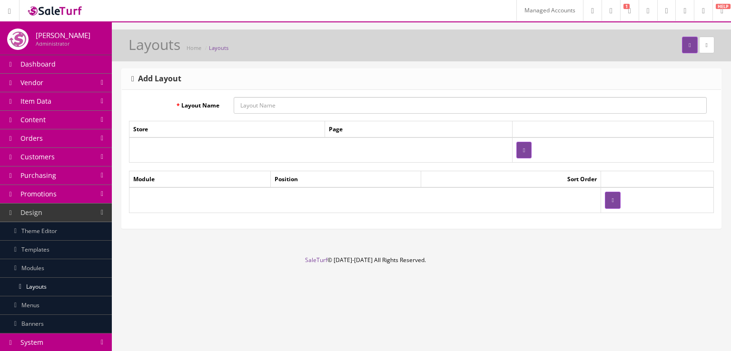
click at [462, 102] on input "Layout Name" at bounding box center [470, 105] width 473 height 17
type input "test product"
click at [516, 146] on button "button" at bounding box center [523, 150] width 15 height 17
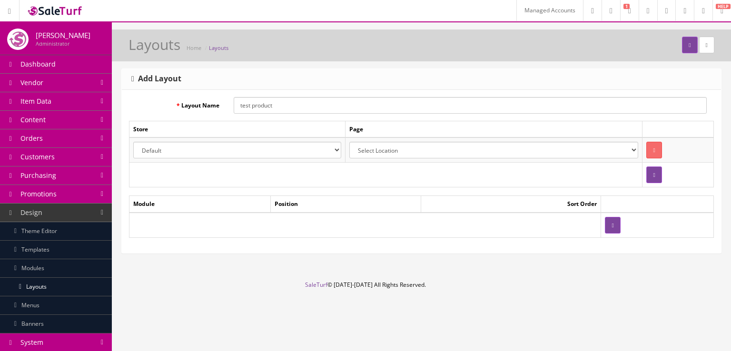
click at [209, 150] on select "Default Kigly salesamplitude Staging" at bounding box center [237, 150] width 208 height 17
select select "1"
click at [133, 142] on select "Default Kigly salesamplitude Staging" at bounding box center [237, 150] width 208 height 17
click at [388, 148] on select "Select Location Account Pages (all) Account Address Book Account Downloads Acco…" at bounding box center [493, 150] width 289 height 17
select select "product/product"
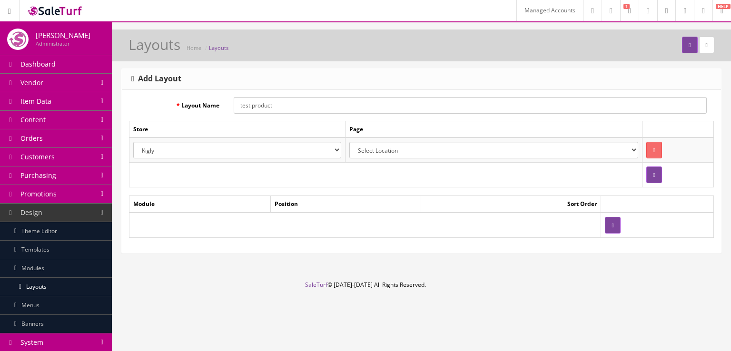
click at [349, 142] on select "Select Location Account Pages (all) Account Address Book Account Downloads Acco…" at bounding box center [493, 150] width 289 height 17
click at [605, 230] on button "button" at bounding box center [612, 225] width 15 height 17
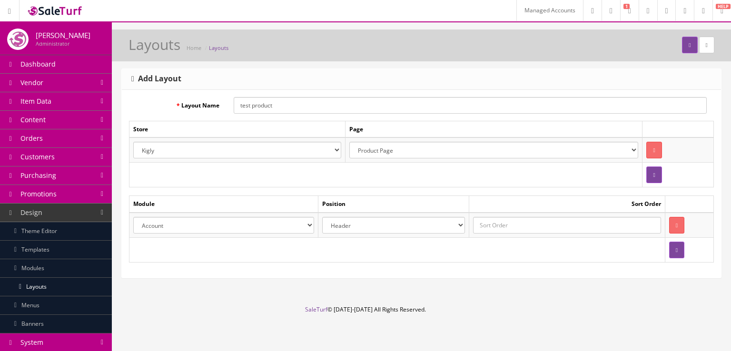
click at [292, 218] on select "Account Account Affiliate Affiliate Category Category Filter by Product Filters…" at bounding box center [223, 225] width 181 height 17
click at [322, 242] on td at bounding box center [397, 249] width 536 height 25
click at [682, 49] on button "submit" at bounding box center [689, 45] width 15 height 17
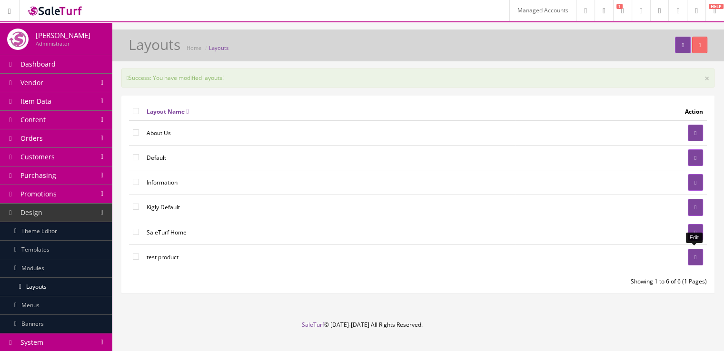
click at [691, 258] on link at bounding box center [694, 257] width 15 height 17
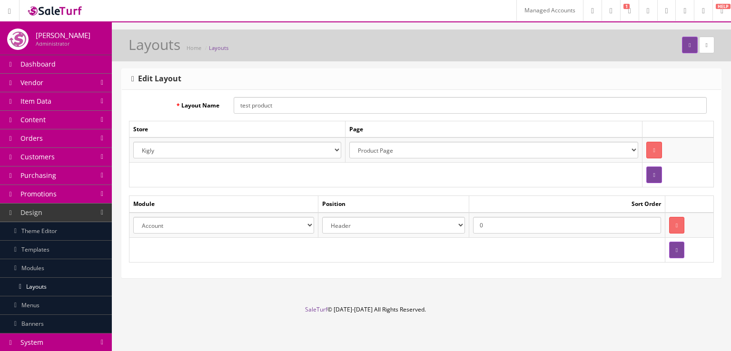
click at [299, 226] on select "Account Account Affiliate Affiliate Category Category Filter by Product Filters…" at bounding box center [223, 225] width 181 height 17
select select "products.34"
click at [133, 217] on select "Account Account Affiliate Affiliate Category Category Filter by Product Filters…" at bounding box center [223, 225] width 181 height 17
click at [342, 225] on select "Header Content Top Content Bottom Column Left Column Right Footer" at bounding box center [393, 225] width 143 height 17
select select "content_top"
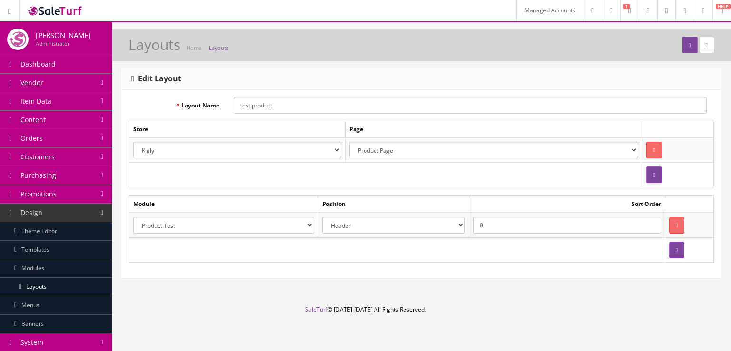
click at [326, 217] on select "Header Content Top Content Bottom Column Left Column Right Footer" at bounding box center [393, 225] width 143 height 17
click at [682, 42] on button "submit" at bounding box center [689, 45] width 15 height 17
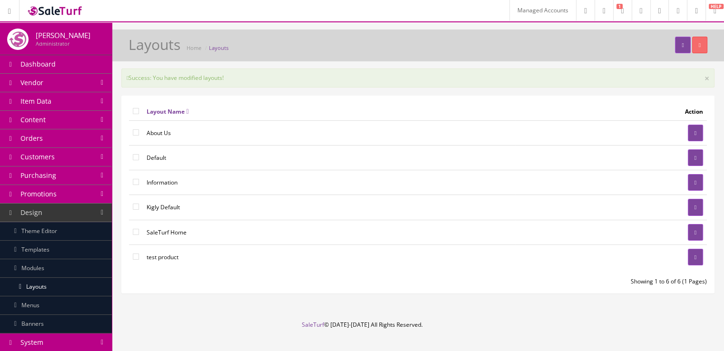
click at [97, 123] on link "Content" at bounding box center [56, 120] width 112 height 19
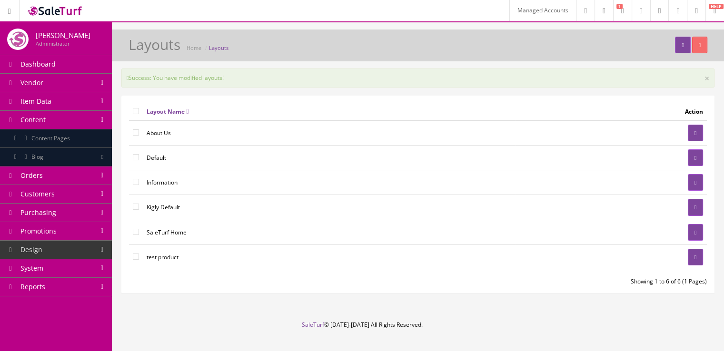
click at [68, 265] on link "System" at bounding box center [56, 268] width 112 height 19
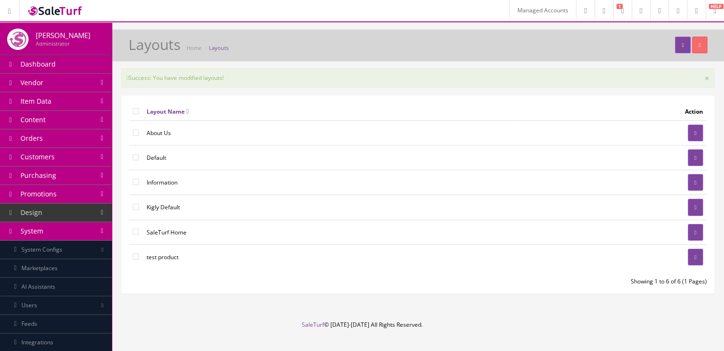
click at [75, 265] on link "Marketplaces" at bounding box center [56, 268] width 112 height 19
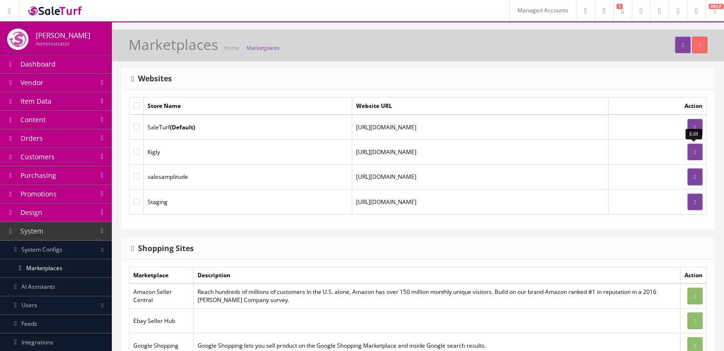
click at [687, 149] on link at bounding box center [694, 152] width 15 height 17
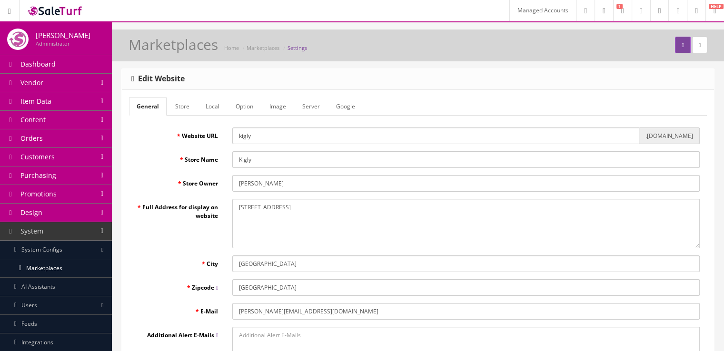
click at [187, 110] on link "Store" at bounding box center [181, 106] width 29 height 19
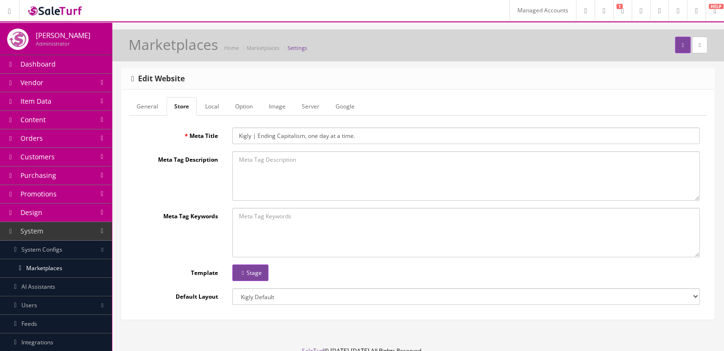
click at [247, 105] on link "Option" at bounding box center [243, 106] width 33 height 19
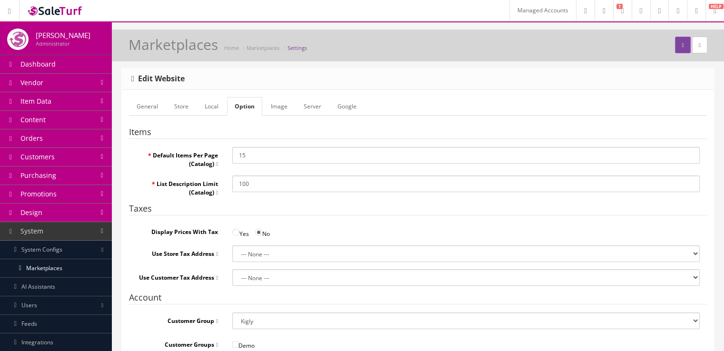
click at [315, 107] on link "Server" at bounding box center [312, 106] width 33 height 19
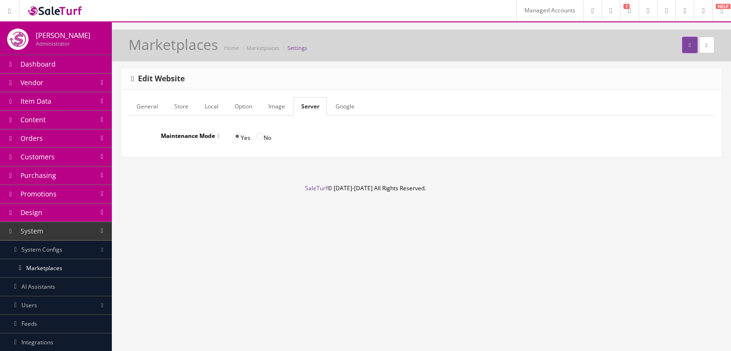
click at [262, 138] on input "No" at bounding box center [259, 136] width 7 height 7
radio input "true"
click at [683, 40] on button "submit" at bounding box center [689, 45] width 15 height 17
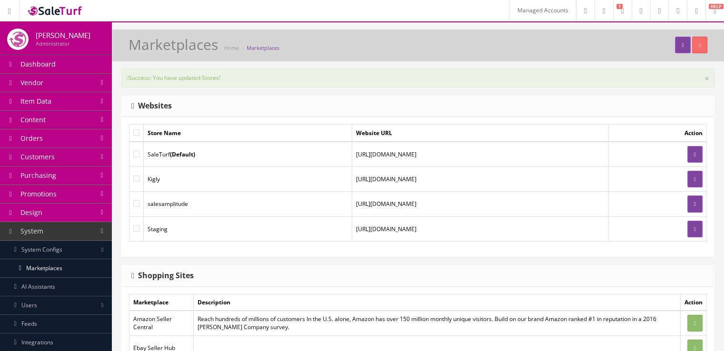
click at [101, 222] on link "System" at bounding box center [56, 231] width 112 height 19
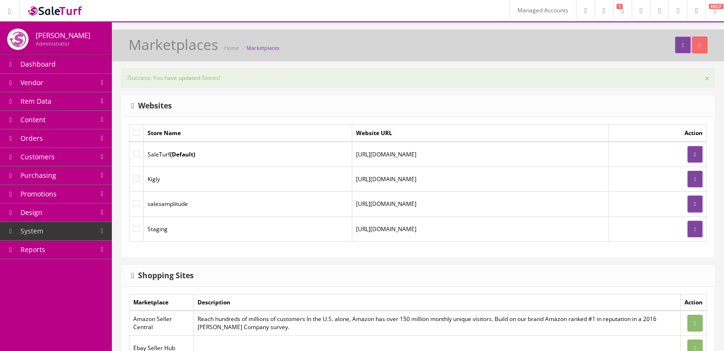
click at [80, 127] on link "Content" at bounding box center [56, 120] width 112 height 19
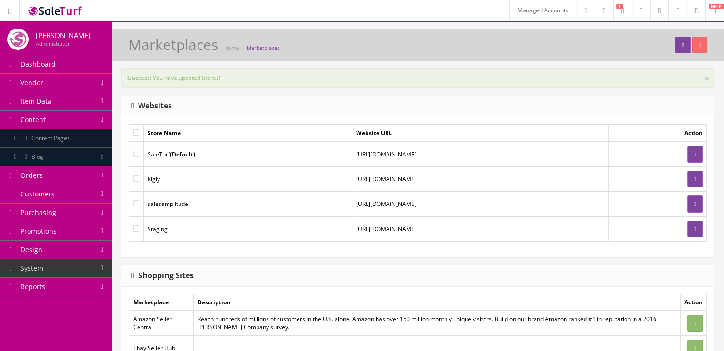
click at [90, 126] on link "Content" at bounding box center [56, 120] width 112 height 19
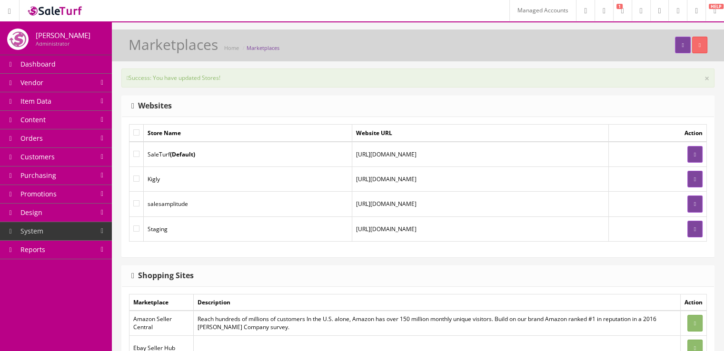
click at [86, 208] on link "Design" at bounding box center [56, 213] width 112 height 19
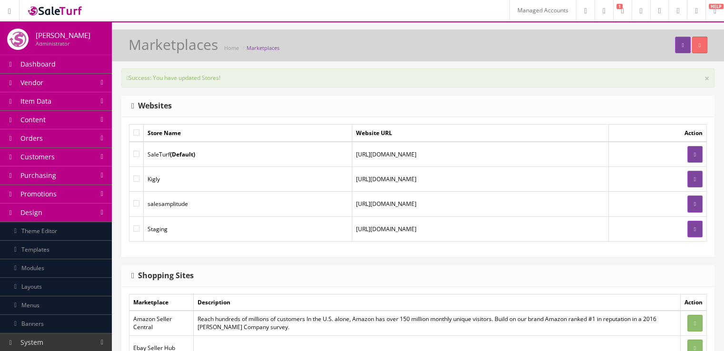
click at [82, 263] on link "Modules" at bounding box center [56, 268] width 112 height 19
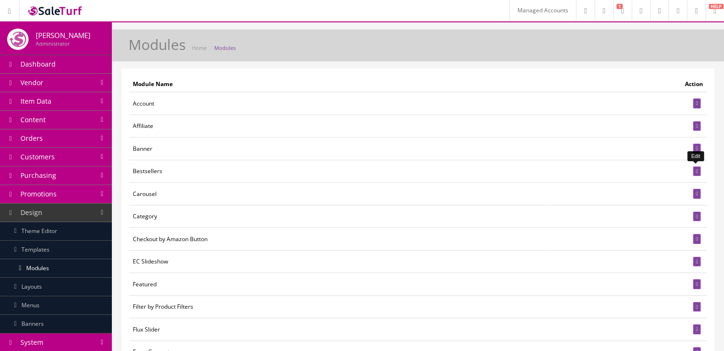
click at [696, 169] on icon at bounding box center [697, 171] width 2 height 5
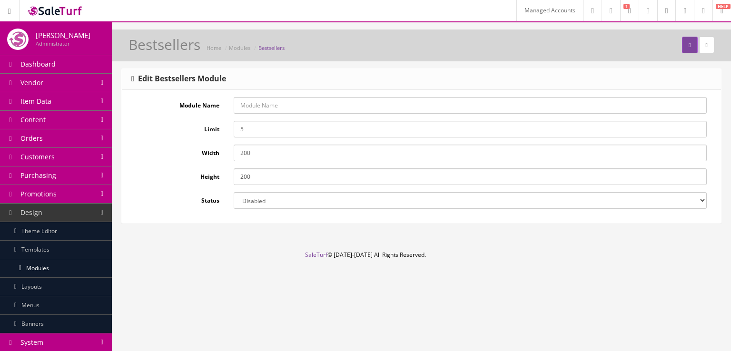
click at [252, 112] on input "Module Name" at bounding box center [470, 105] width 473 height 17
type input "test"
click at [245, 207] on select "Enabled Disabled" at bounding box center [470, 200] width 473 height 17
select select "1"
click at [234, 192] on select "Enabled Disabled" at bounding box center [470, 200] width 473 height 17
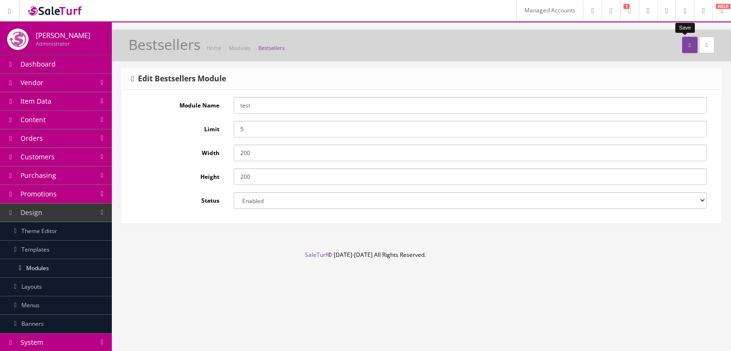
click at [688, 44] on icon "submit" at bounding box center [689, 45] width 2 height 6
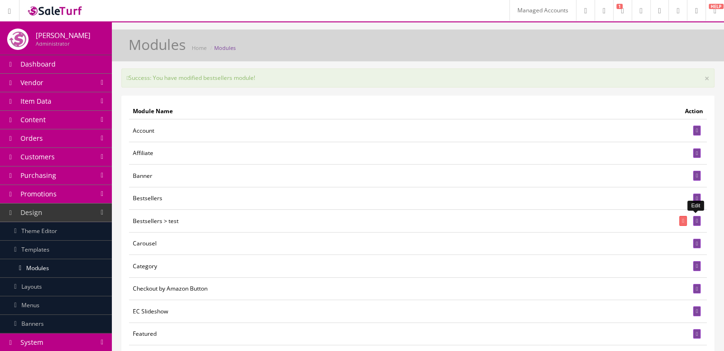
click at [693, 216] on link at bounding box center [697, 221] width 8 height 10
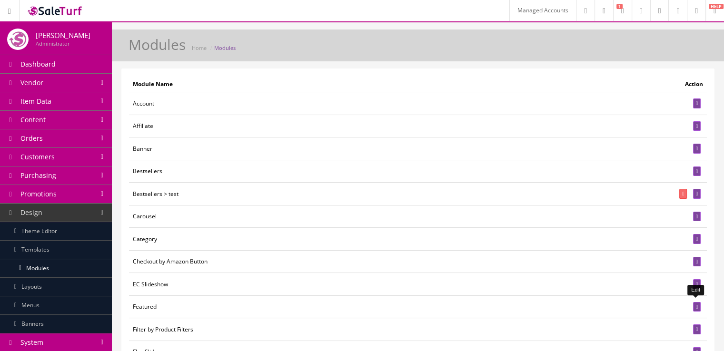
click at [697, 306] on icon at bounding box center [697, 306] width 2 height 5
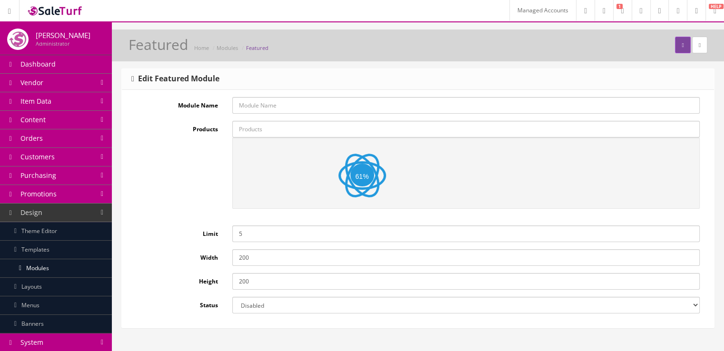
click at [332, 107] on input "Module Name" at bounding box center [465, 105] width 467 height 17
type input "test"
click at [258, 132] on input "Products" at bounding box center [465, 129] width 467 height 17
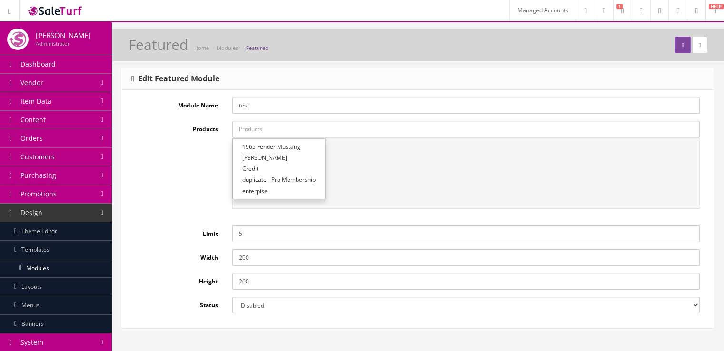
click at [262, 145] on link "1965 Fender Mustang" at bounding box center [279, 146] width 92 height 11
click at [411, 300] on select "Enabled Disabled" at bounding box center [465, 305] width 467 height 17
select select "1"
click at [232, 297] on select "Enabled Disabled" at bounding box center [465, 305] width 467 height 17
click at [675, 50] on button "submit" at bounding box center [682, 45] width 15 height 17
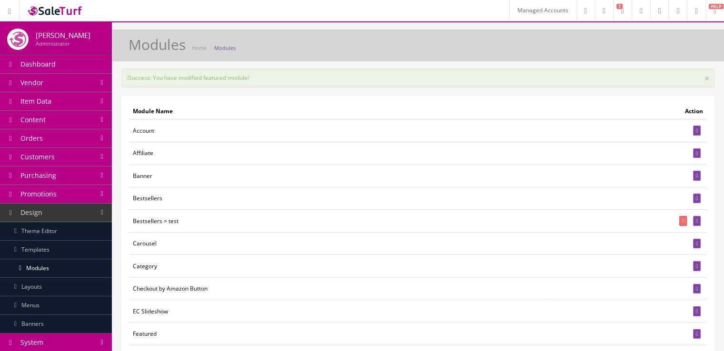
click at [72, 284] on link "Layouts" at bounding box center [56, 287] width 112 height 19
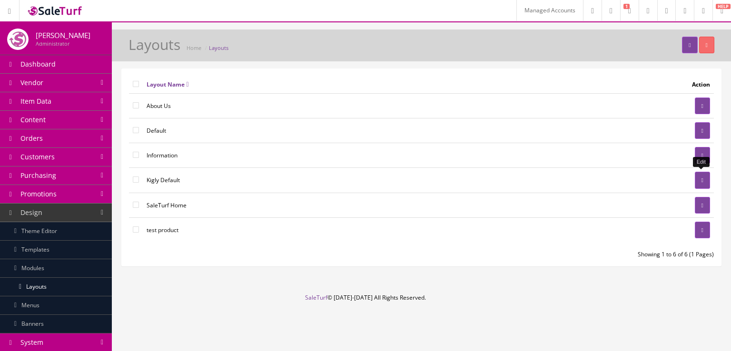
click at [695, 179] on link at bounding box center [702, 180] width 15 height 17
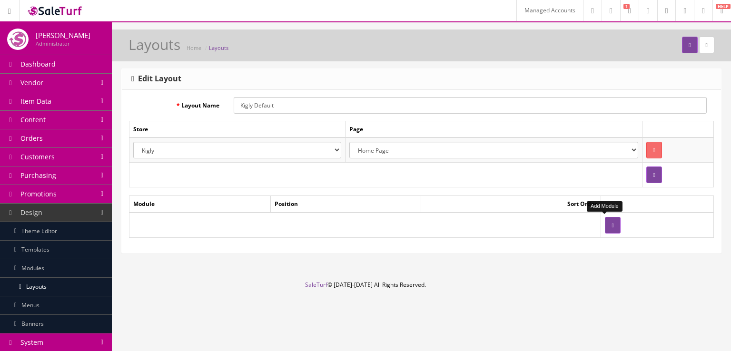
click at [611, 225] on icon "button" at bounding box center [612, 226] width 2 height 6
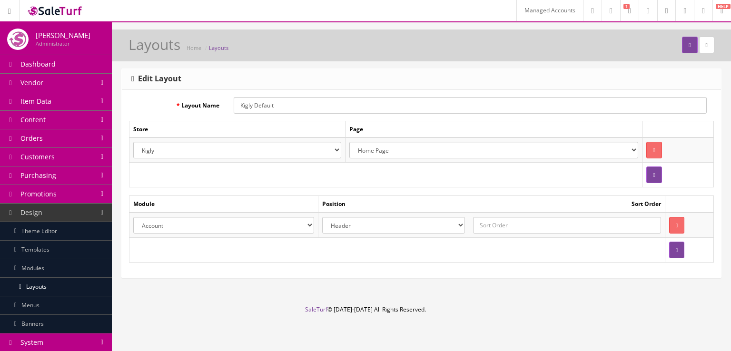
click at [268, 228] on select "Account Account Affiliate Affiliate test test Category Category test test Filte…" at bounding box center [223, 225] width 181 height 17
select select "featured.43"
click at [133, 217] on select "Account Account Affiliate Affiliate test test Category Category test test Filte…" at bounding box center [223, 225] width 181 height 17
click at [453, 226] on select "Header Content Top Content Bottom Column Left Column Right Footer" at bounding box center [393, 225] width 143 height 17
select select "content_top"
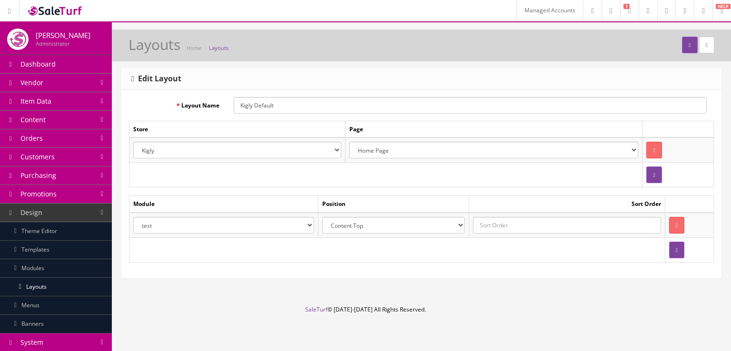
click at [326, 217] on select "Header Content Top Content Bottom Column Left Column Right Footer" at bounding box center [393, 225] width 143 height 17
click at [494, 228] on input "text" at bounding box center [567, 225] width 188 height 17
type input "0"
click at [688, 49] on button "submit" at bounding box center [689, 45] width 15 height 17
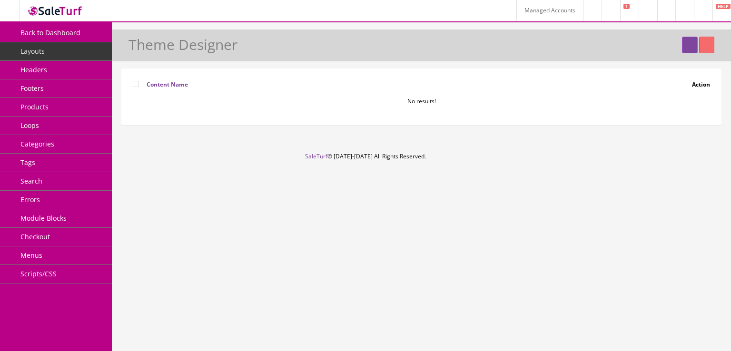
click at [55, 69] on link "Headers" at bounding box center [56, 70] width 112 height 19
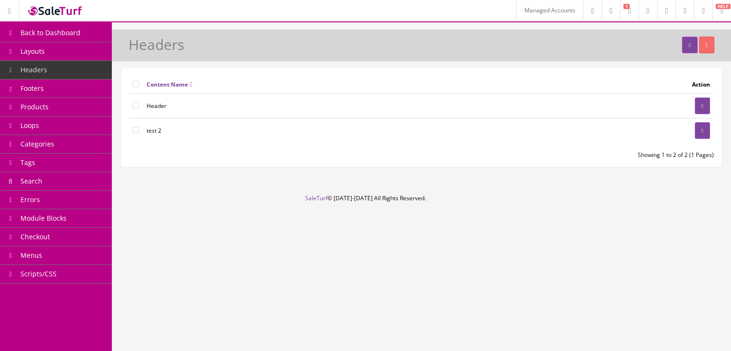
click at [85, 85] on link "Footers" at bounding box center [56, 88] width 112 height 19
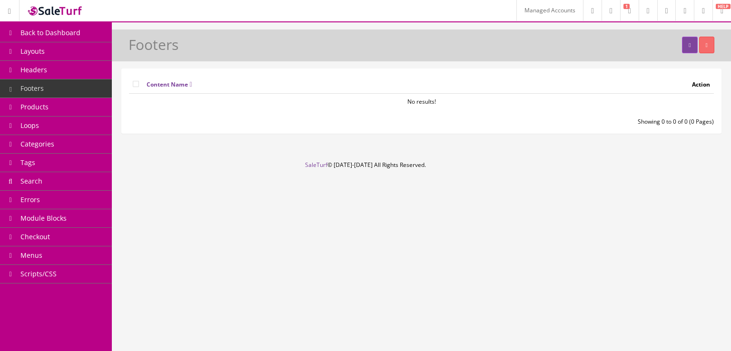
click at [85, 104] on link "Products" at bounding box center [56, 107] width 112 height 19
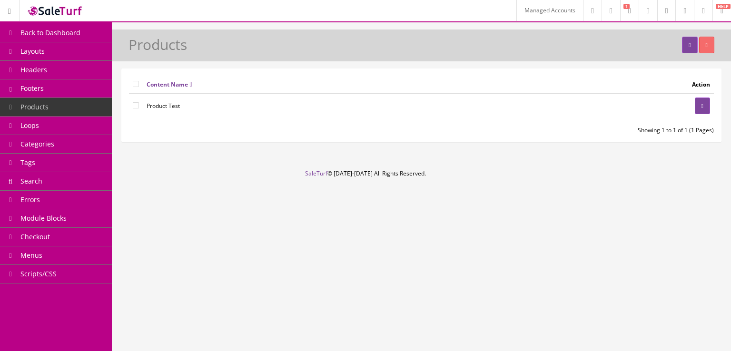
click at [78, 215] on link "Module Blocks" at bounding box center [56, 218] width 112 height 19
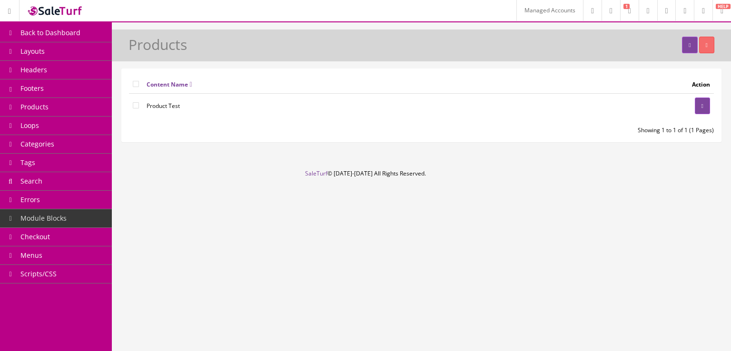
click at [72, 35] on span "Back to Dashboard" at bounding box center [50, 32] width 60 height 9
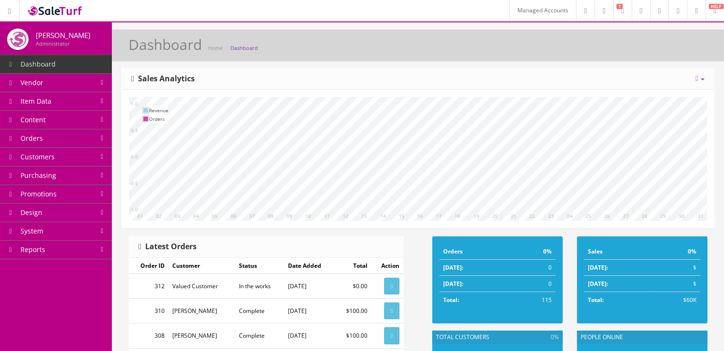
click at [621, 14] on icon at bounding box center [622, 11] width 3 height 6
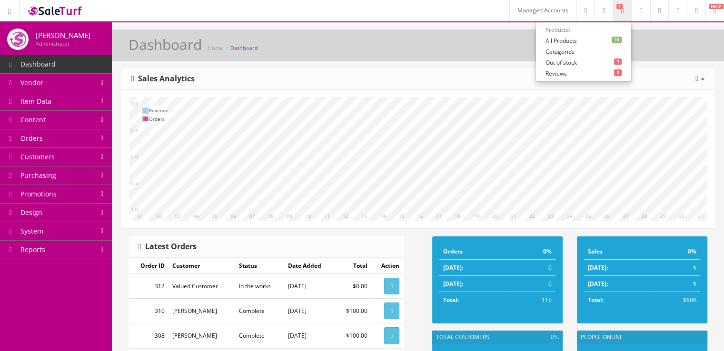
click at [48, 99] on span "Item Data" at bounding box center [35, 101] width 31 height 9
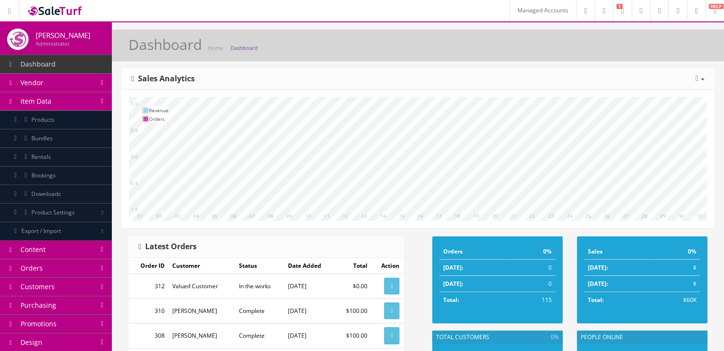
click at [54, 118] on span "Products" at bounding box center [42, 120] width 23 height 8
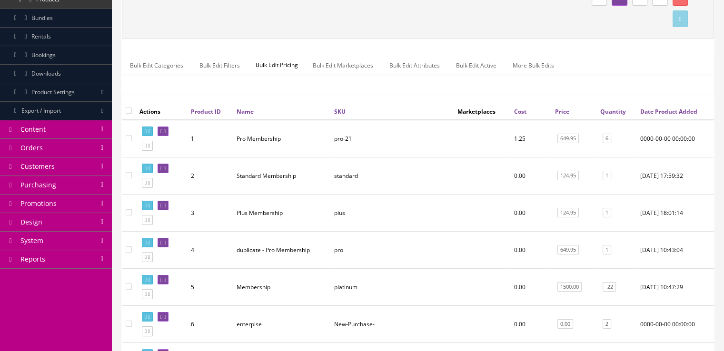
scroll to position [159, 0]
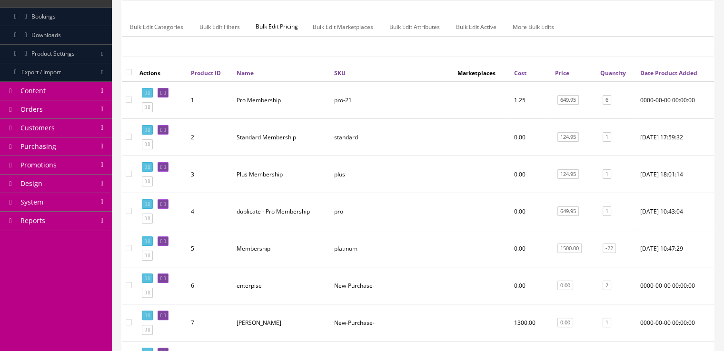
click at [606, 99] on div at bounding box center [603, 323] width 5 height 518
click at [606, 99] on link "6" at bounding box center [606, 100] width 9 height 10
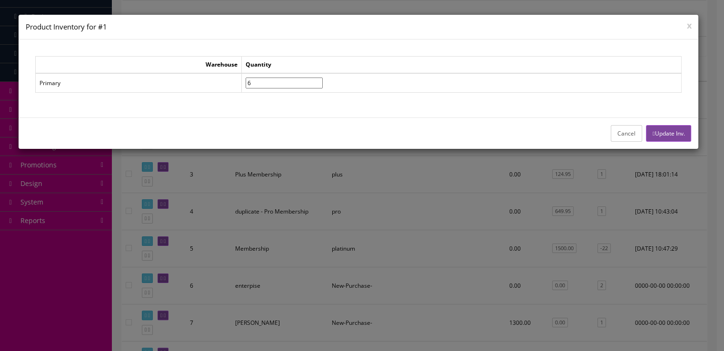
click at [612, 130] on button "Cancel" at bounding box center [625, 133] width 31 height 17
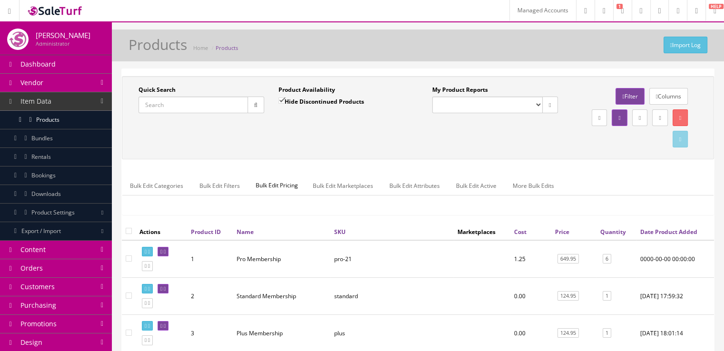
scroll to position [0, 0]
